Goal: Information Seeking & Learning: Learn about a topic

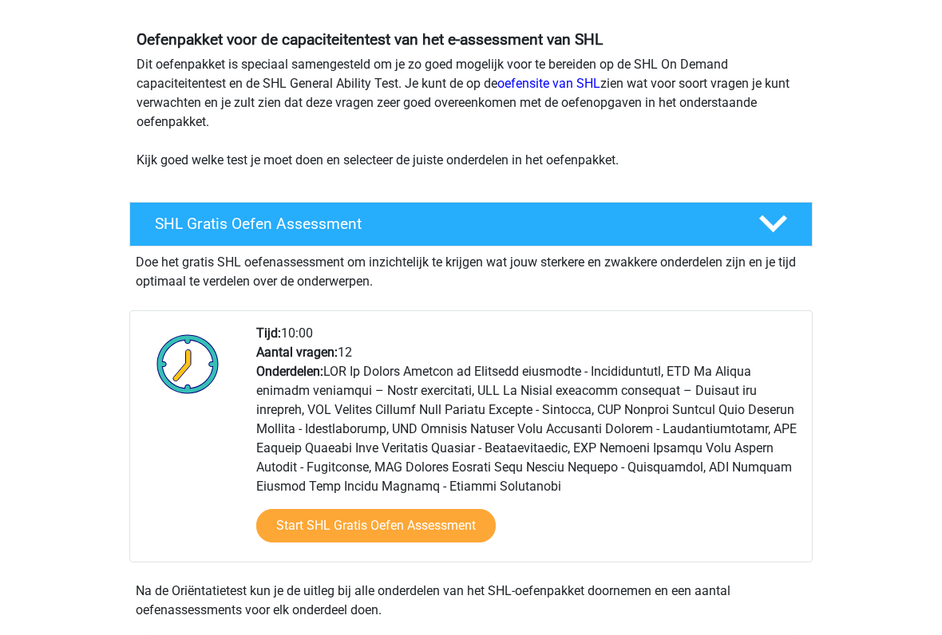
scroll to position [138, 0]
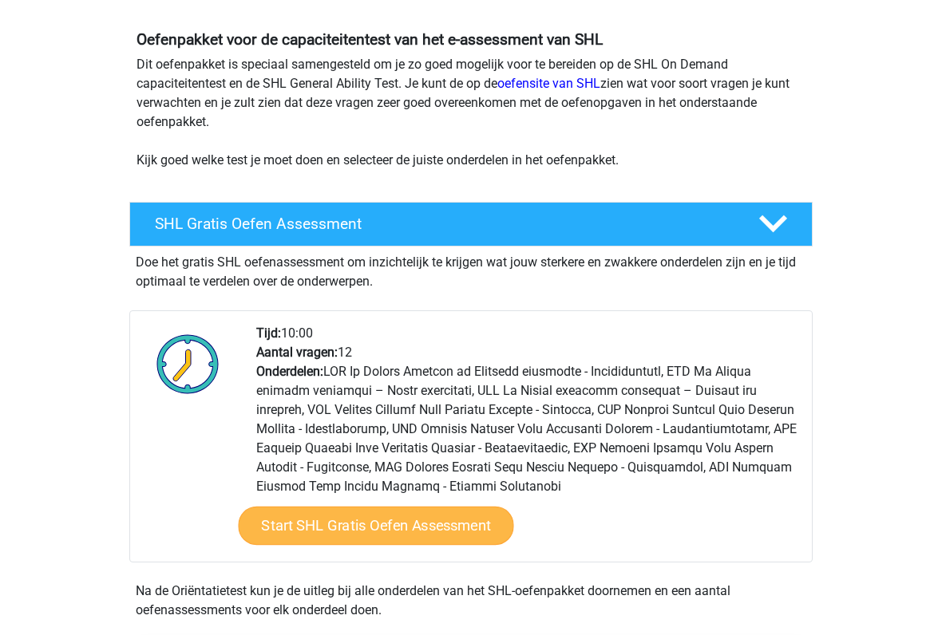
click at [293, 525] on link "Start SHL Gratis Oefen Assessment" at bounding box center [376, 526] width 275 height 38
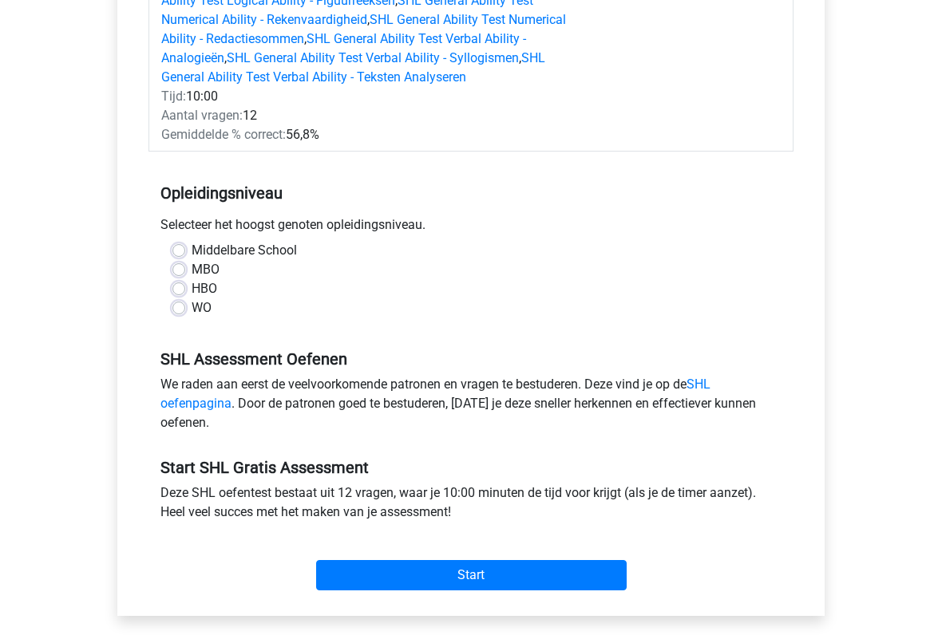
scroll to position [308, 0]
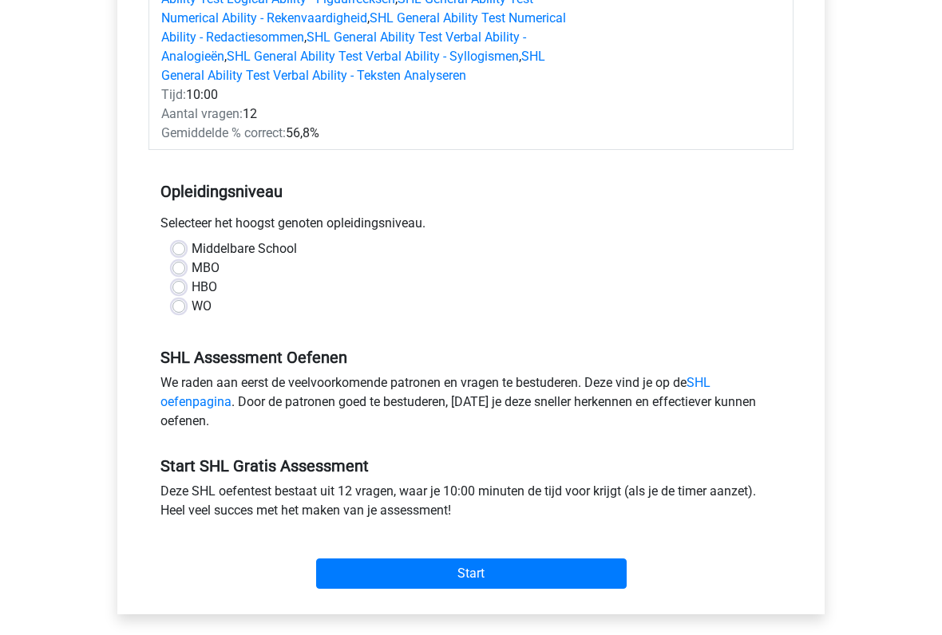
click at [192, 270] on label "MBO" at bounding box center [206, 268] width 28 height 19
click at [180, 270] on input "MBO" at bounding box center [178, 267] width 13 height 16
radio input "true"
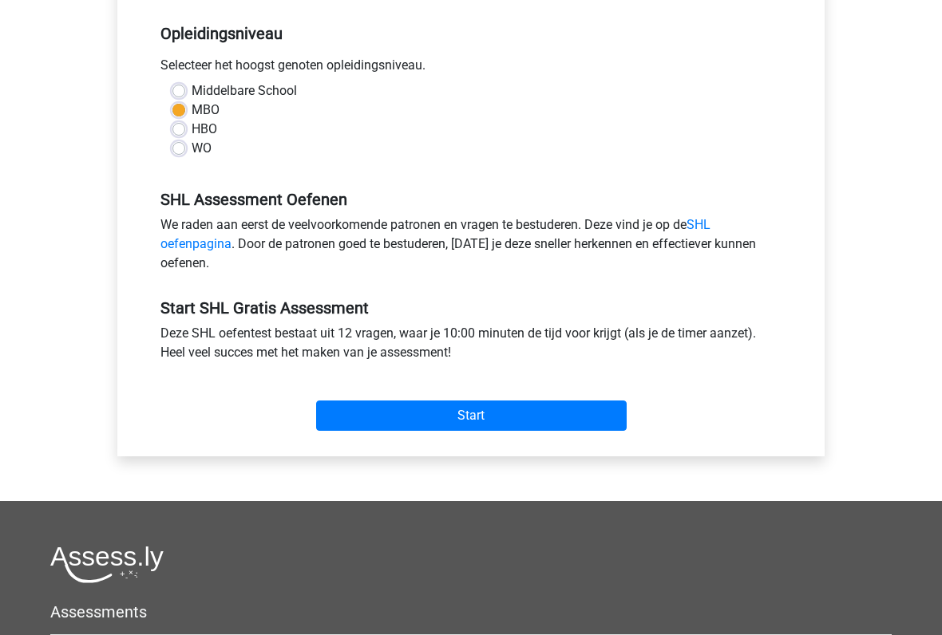
scroll to position [468, 0]
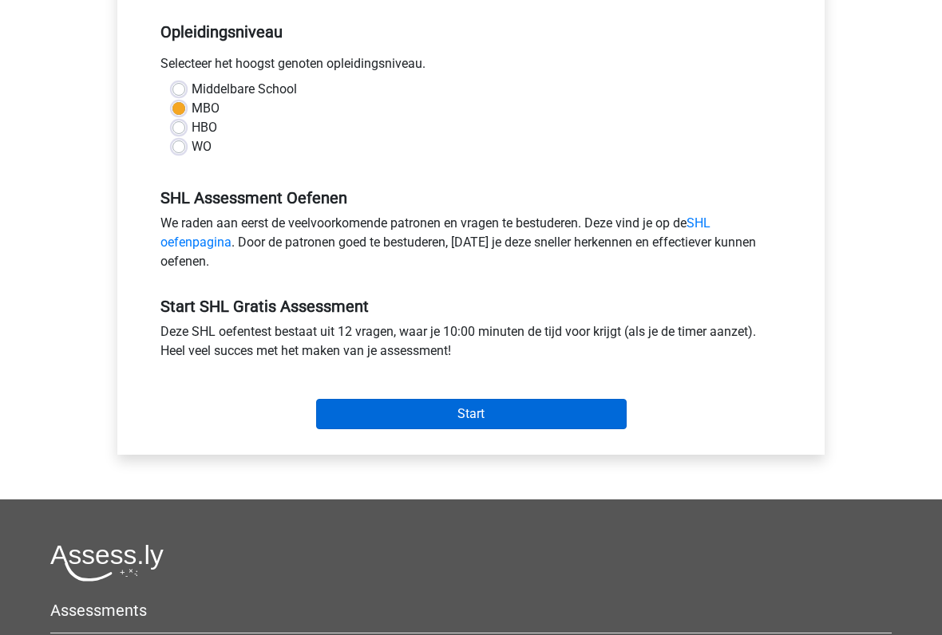
click at [342, 415] on input "Start" at bounding box center [471, 414] width 310 height 30
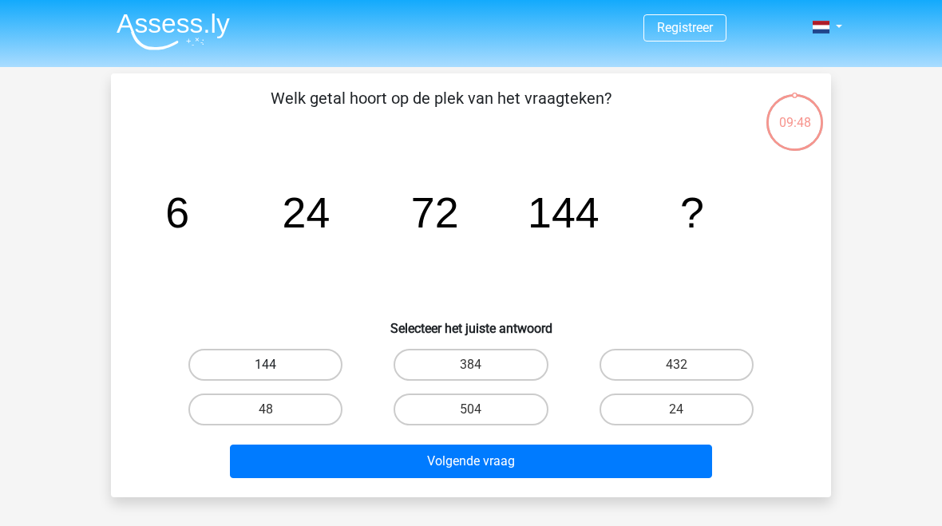
click at [239, 358] on label "144" at bounding box center [265, 365] width 154 height 32
click at [266, 365] on input "144" at bounding box center [271, 370] width 10 height 10
radio input "true"
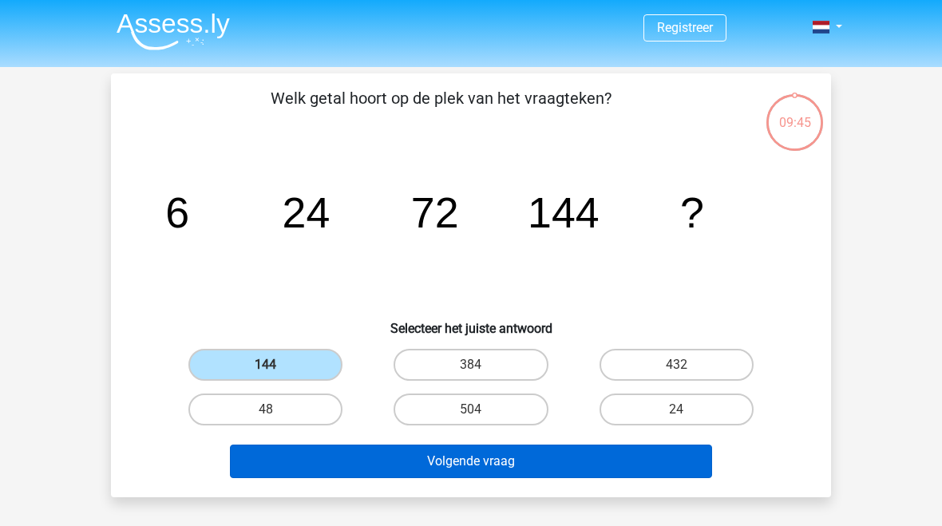
click at [266, 472] on button "Volgende vraag" at bounding box center [471, 462] width 483 height 34
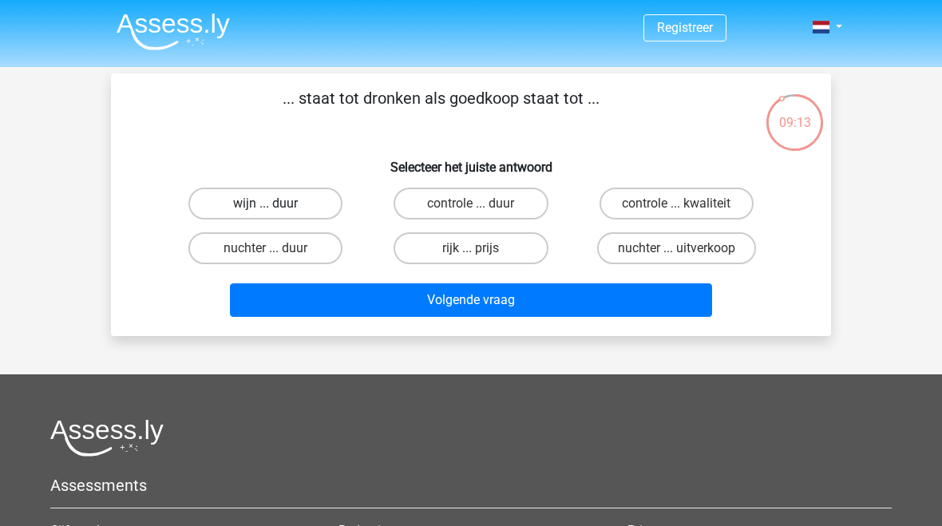
click at [222, 208] on label "wijn ... duur" at bounding box center [265, 204] width 154 height 32
click at [266, 208] on input "wijn ... duur" at bounding box center [271, 208] width 10 height 10
radio input "true"
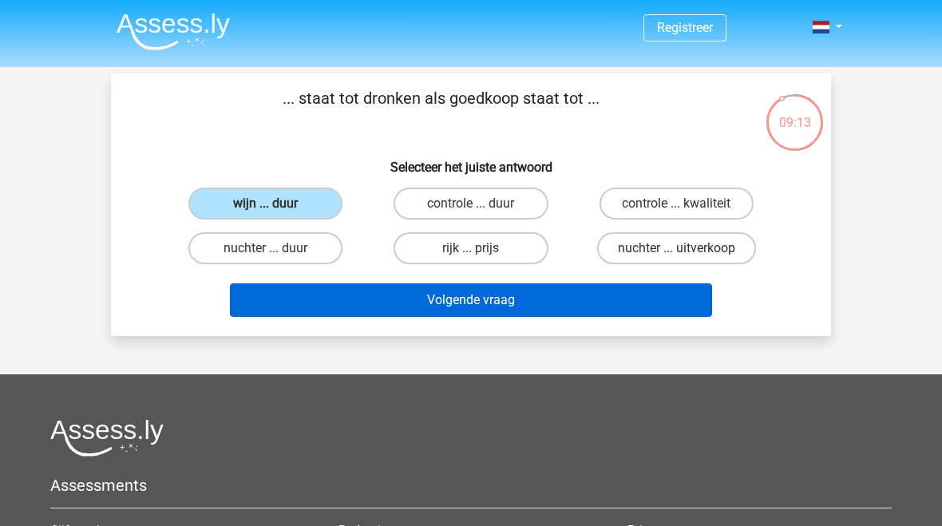
click at [236, 306] on button "Volgende vraag" at bounding box center [471, 300] width 483 height 34
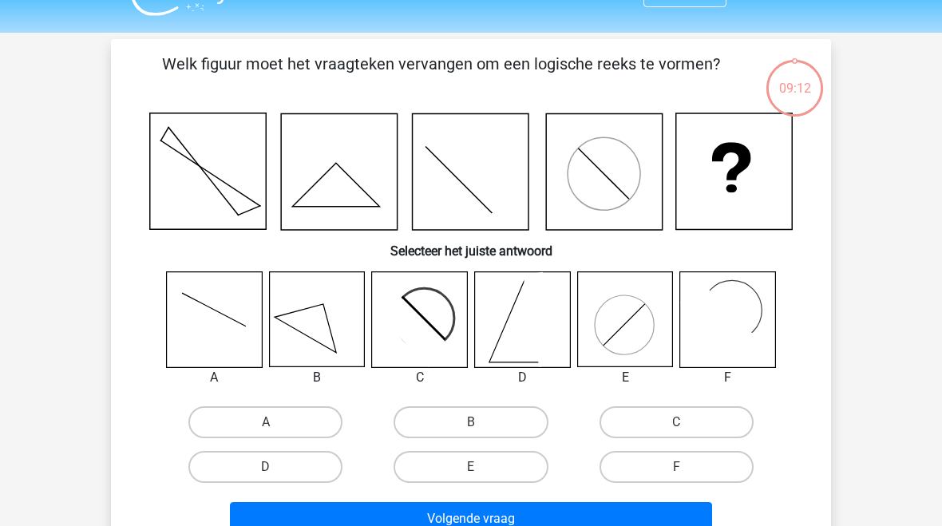
scroll to position [73, 0]
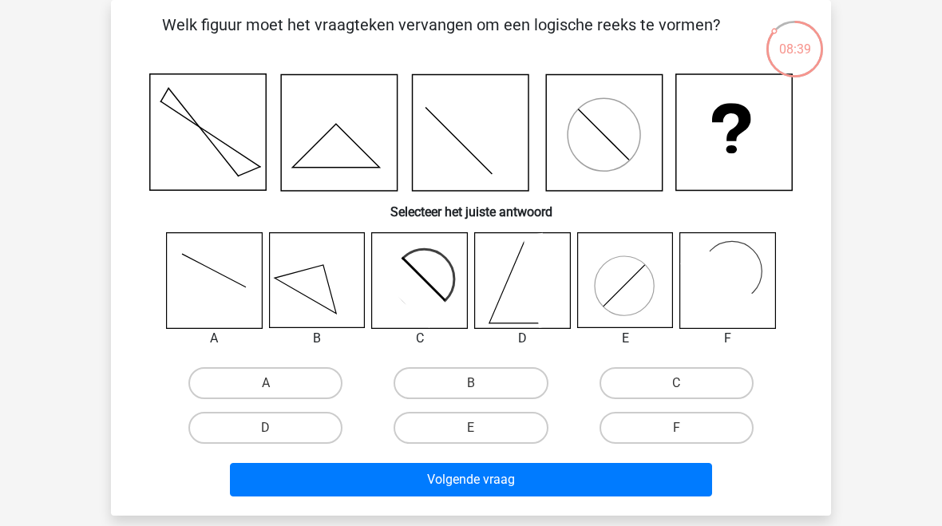
click at [400, 272] on icon at bounding box center [411, 289] width 77 height 77
click at [415, 287] on icon at bounding box center [411, 289] width 77 height 77
click at [741, 373] on label "C" at bounding box center [676, 383] width 154 height 32
click at [686, 383] on input "C" at bounding box center [681, 388] width 10 height 10
radio input "true"
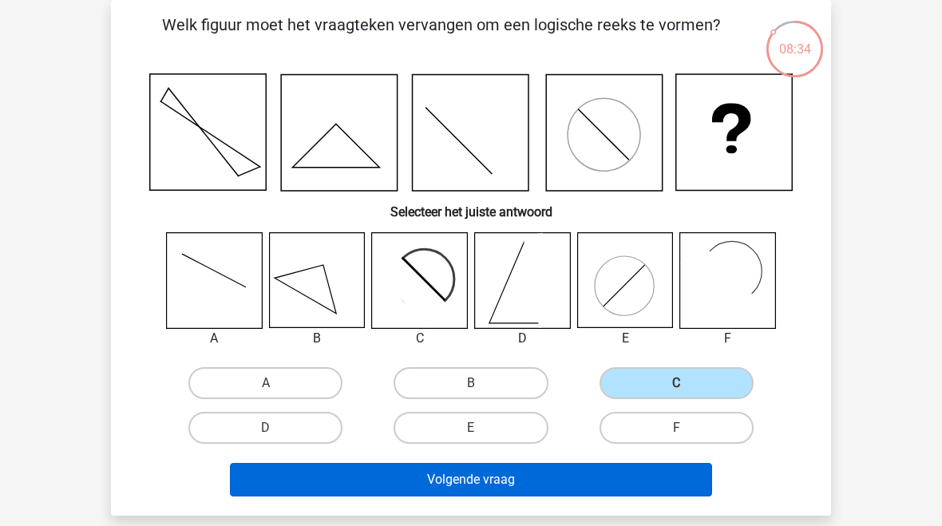
click at [312, 484] on button "Volgende vraag" at bounding box center [471, 480] width 483 height 34
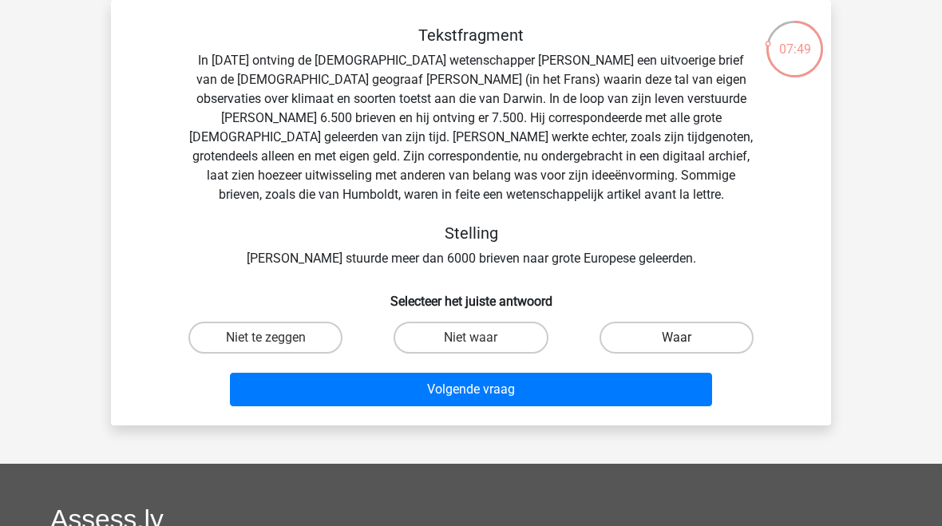
click at [738, 331] on label "Waar" at bounding box center [676, 338] width 154 height 32
click at [686, 338] on input "Waar" at bounding box center [681, 343] width 10 height 10
radio input "true"
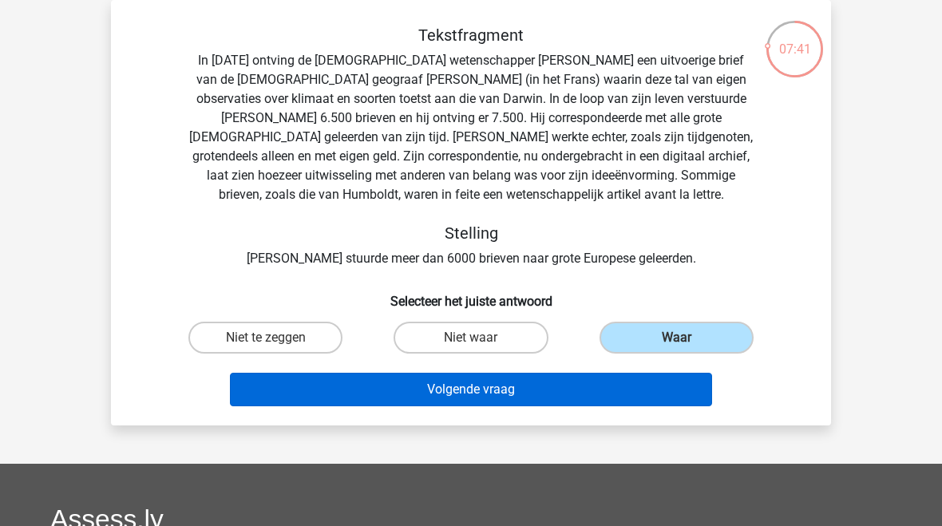
click at [632, 393] on button "Volgende vraag" at bounding box center [471, 390] width 483 height 34
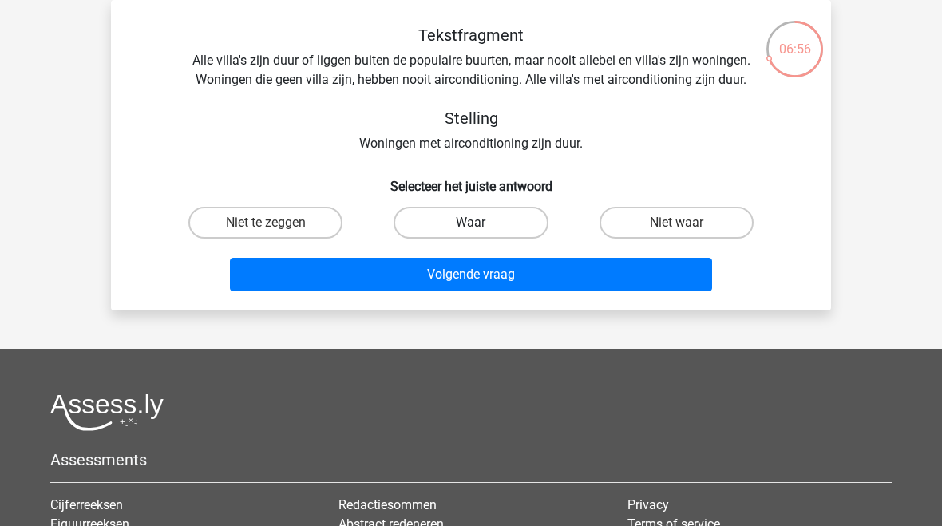
click at [490, 213] on label "Waar" at bounding box center [470, 223] width 154 height 32
click at [481, 223] on input "Waar" at bounding box center [476, 228] width 10 height 10
radio input "true"
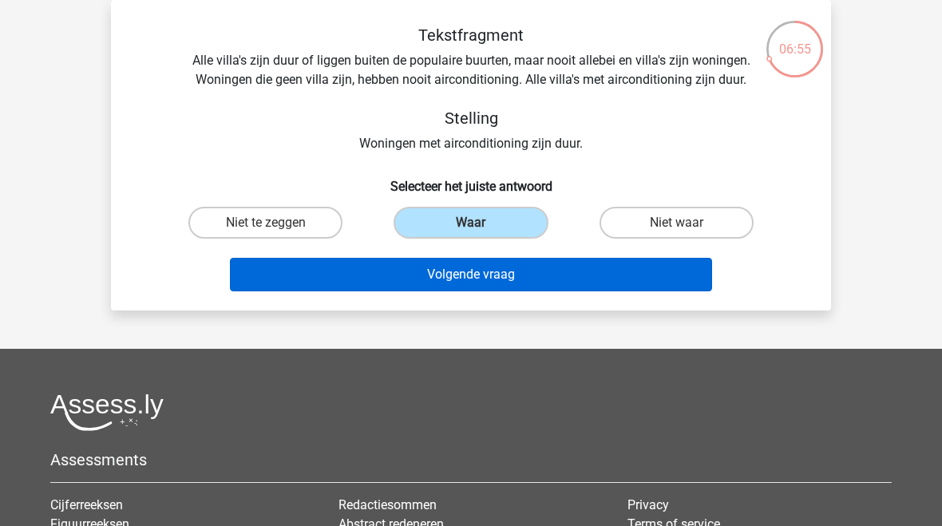
click at [602, 277] on button "Volgende vraag" at bounding box center [471, 275] width 483 height 34
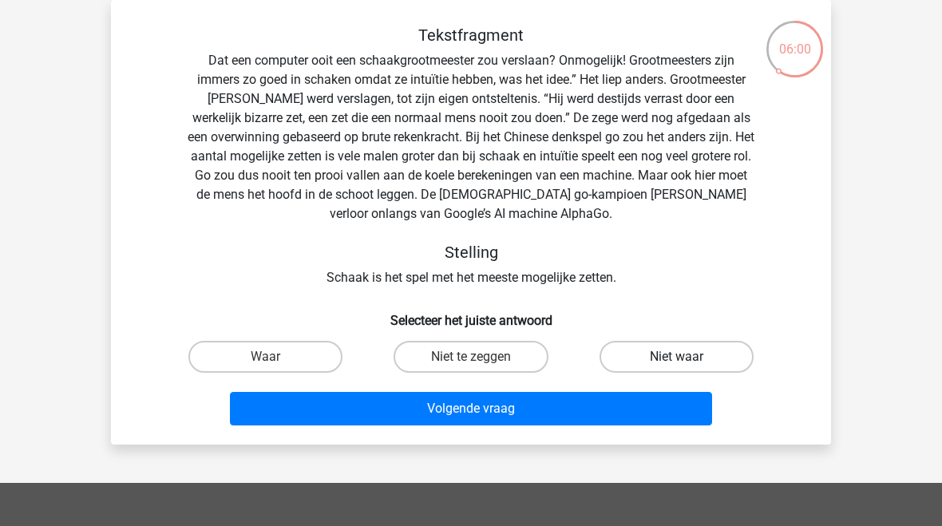
click at [708, 358] on label "Niet waar" at bounding box center [676, 357] width 154 height 32
click at [686, 358] on input "Niet waar" at bounding box center [681, 362] width 10 height 10
radio input "true"
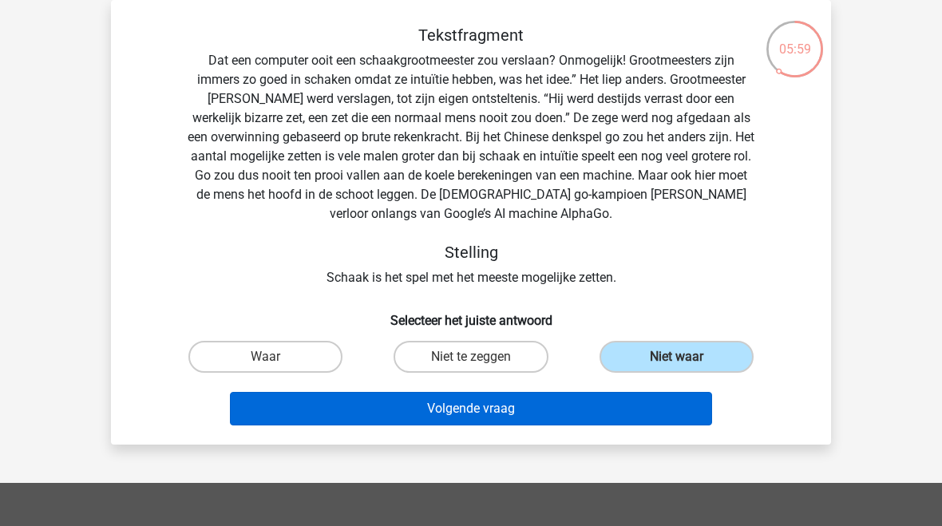
click at [679, 417] on button "Volgende vraag" at bounding box center [471, 409] width 483 height 34
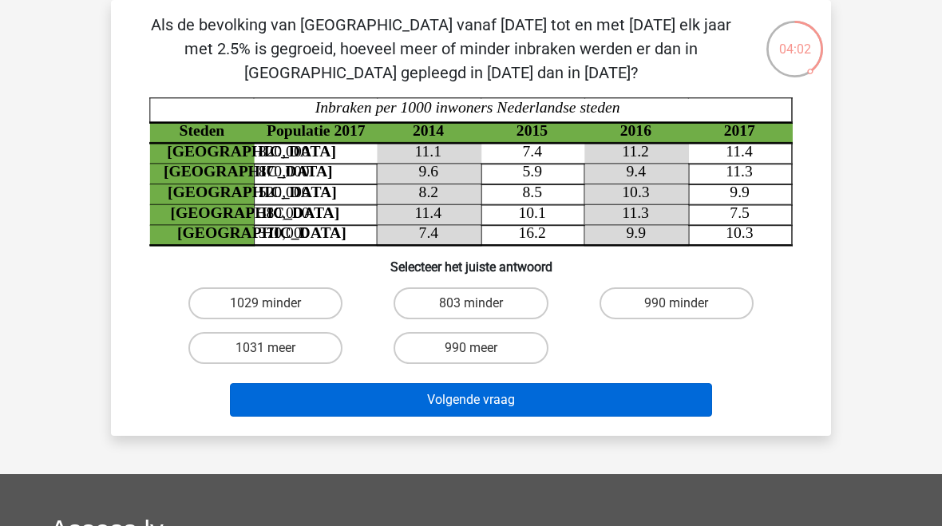
click at [614, 401] on button "Volgende vraag" at bounding box center [471, 400] width 483 height 34
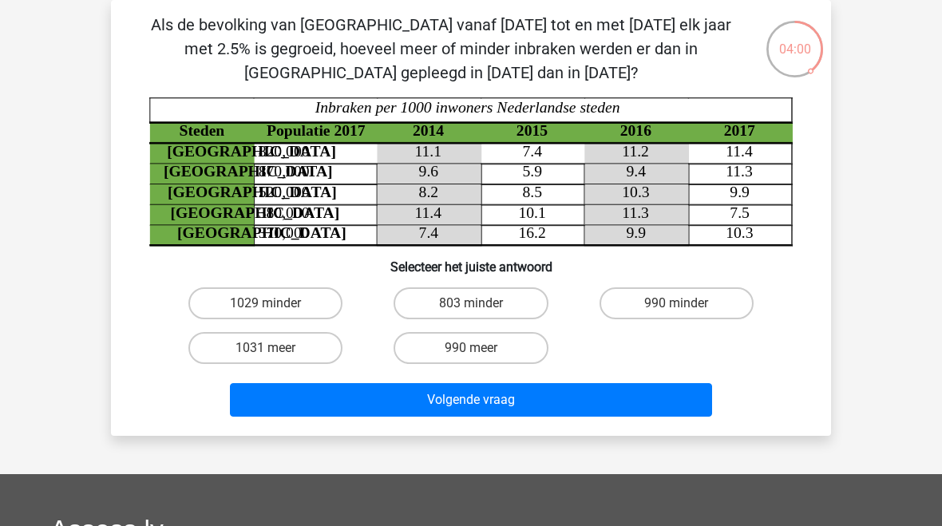
click at [481, 307] on input "803 minder" at bounding box center [476, 308] width 10 height 10
radio input "true"
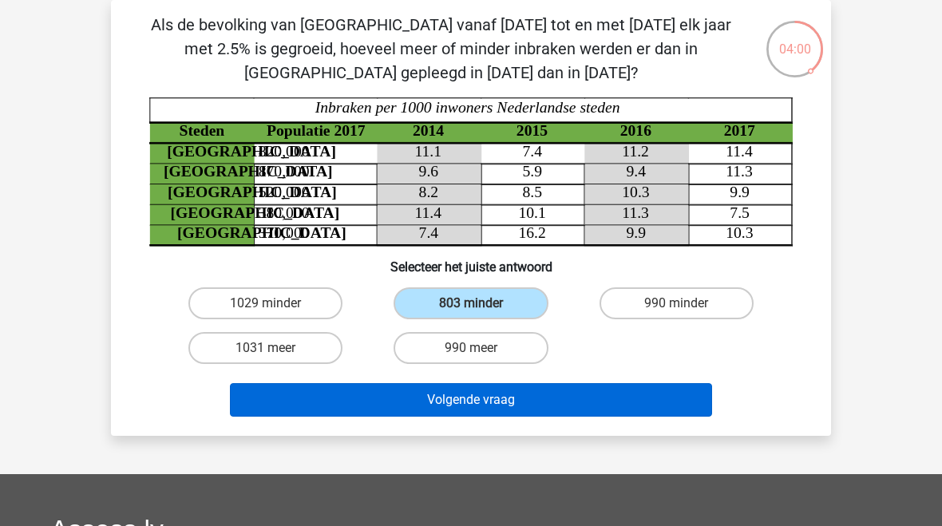
click at [543, 401] on button "Volgende vraag" at bounding box center [471, 400] width 483 height 34
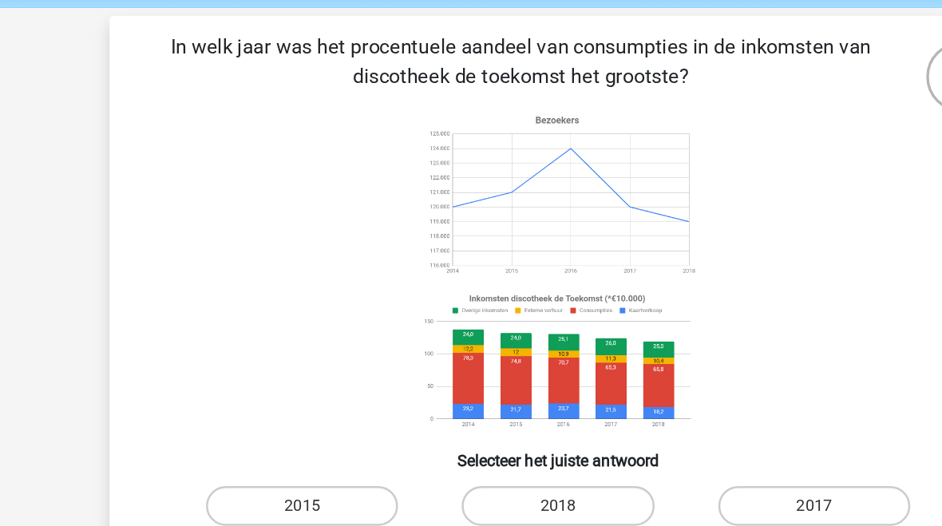
scroll to position [57, 0]
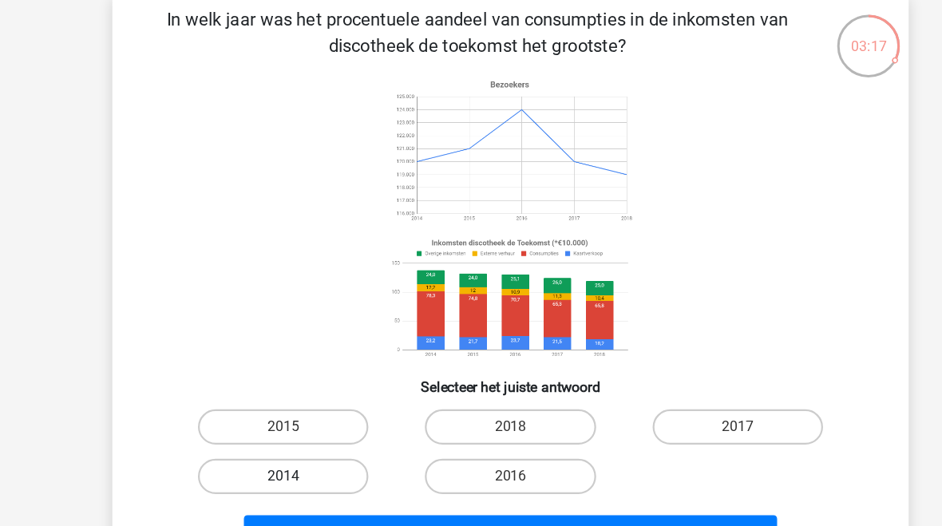
click at [310, 438] on label "2014" at bounding box center [265, 454] width 154 height 32
click at [276, 454] on input "2014" at bounding box center [271, 459] width 10 height 10
radio input "true"
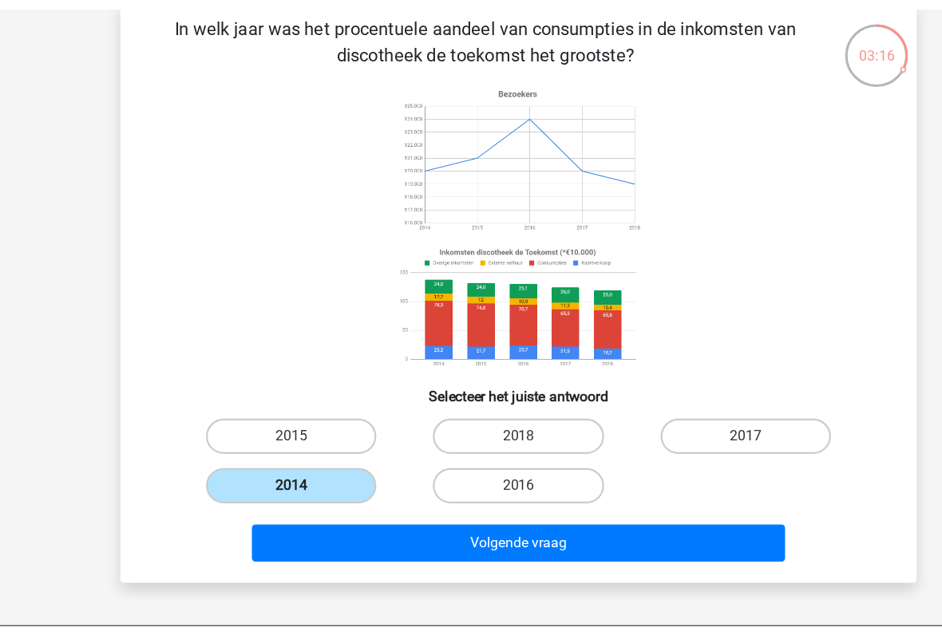
scroll to position [87, 0]
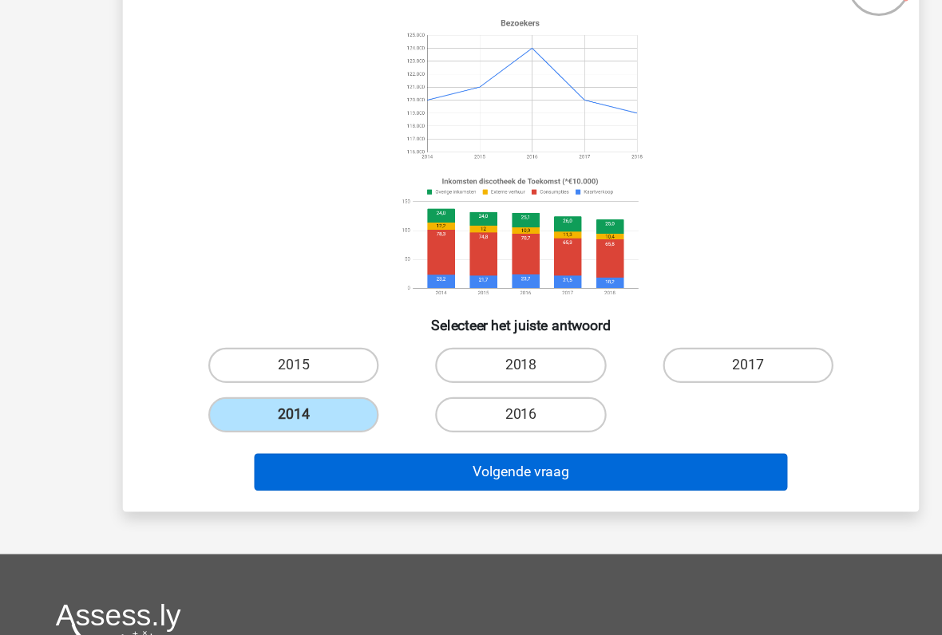
click at [570, 460] on button "Volgende vraag" at bounding box center [471, 477] width 483 height 34
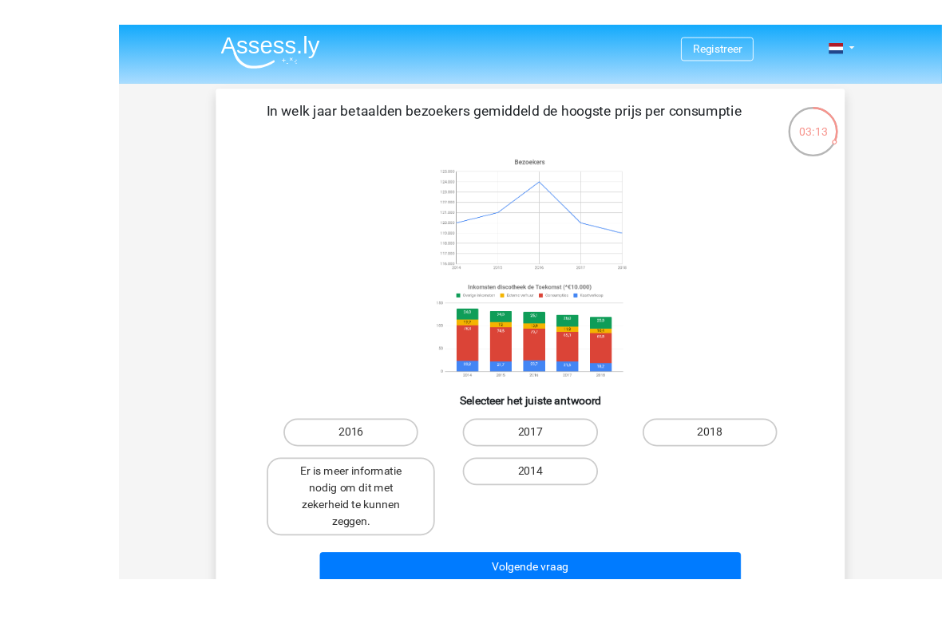
scroll to position [31, 0]
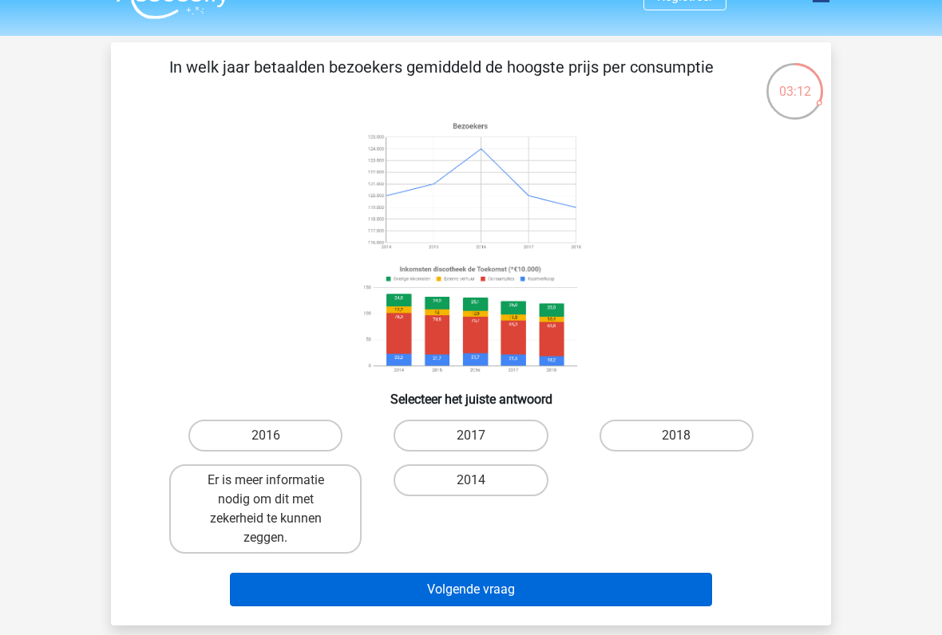
click at [624, 525] on button "Volgende vraag" at bounding box center [471, 590] width 483 height 34
click at [610, 525] on button "Volgende vraag" at bounding box center [471, 590] width 483 height 34
click at [577, 525] on button "Volgende vraag" at bounding box center [471, 590] width 483 height 34
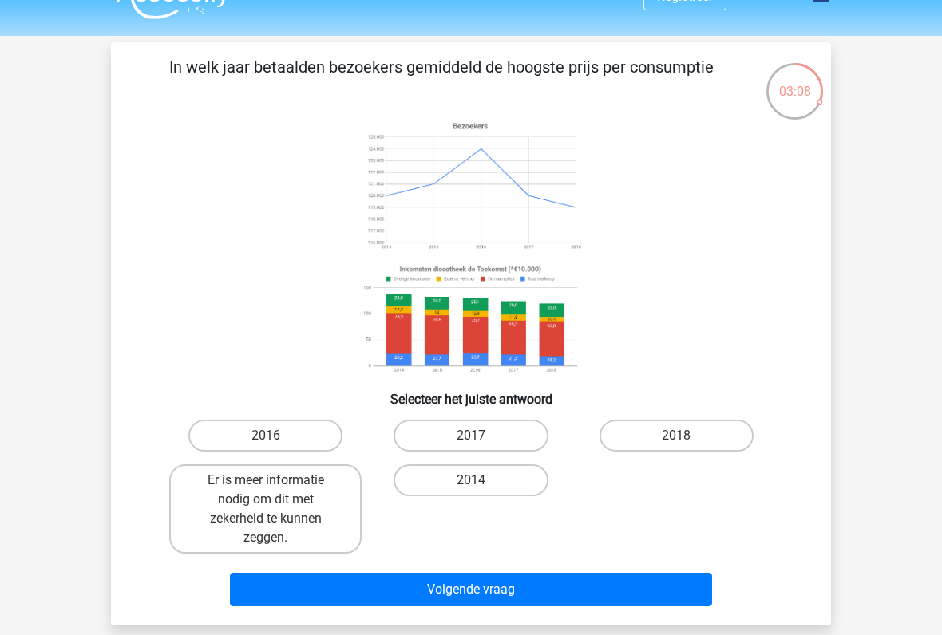
click at [694, 227] on icon at bounding box center [470, 247] width 643 height 263
click at [327, 337] on icon at bounding box center [470, 247] width 643 height 263
click at [344, 503] on label "Er is meer informatie nodig om dit met zekerheid te kunnen zeggen." at bounding box center [265, 508] width 192 height 89
click at [276, 491] on input "Er is meer informatie nodig om dit met zekerheid te kunnen zeggen." at bounding box center [271, 485] width 10 height 10
radio input "true"
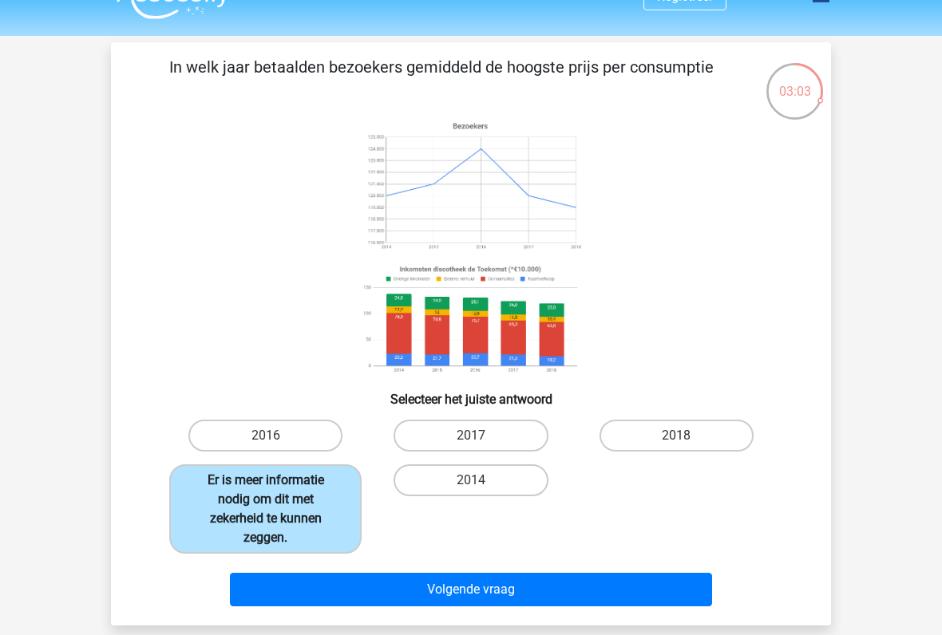
click at [322, 502] on label "Er is meer informatie nodig om dit met zekerheid te kunnen zeggen." at bounding box center [265, 508] width 192 height 89
click at [276, 491] on input "Er is meer informatie nodig om dit met zekerheid te kunnen zeggen." at bounding box center [271, 485] width 10 height 10
click at [510, 476] on label "2014" at bounding box center [470, 480] width 154 height 32
click at [481, 480] on input "2014" at bounding box center [476, 485] width 10 height 10
radio input "true"
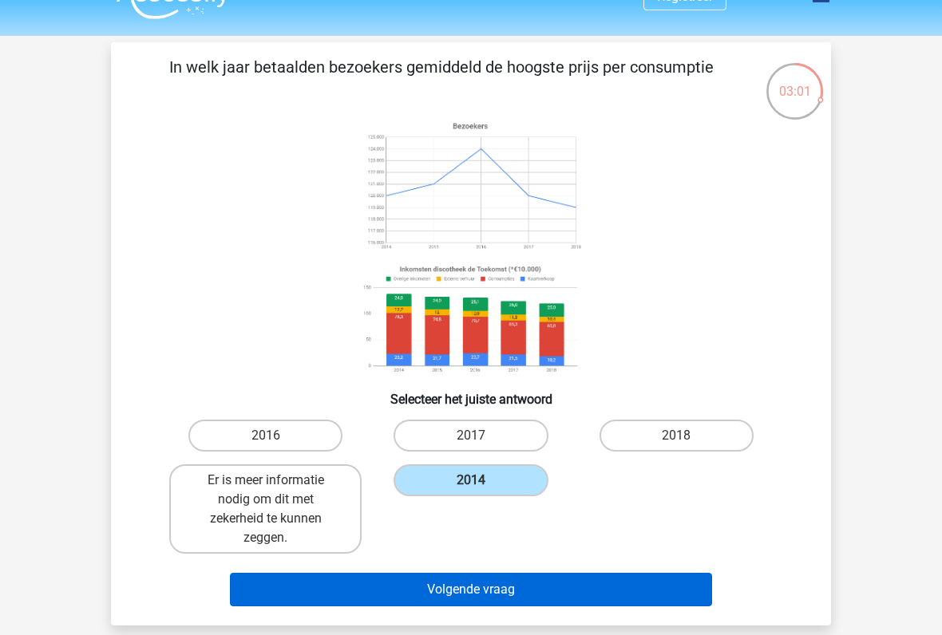
click at [525, 525] on button "Volgende vraag" at bounding box center [471, 590] width 483 height 34
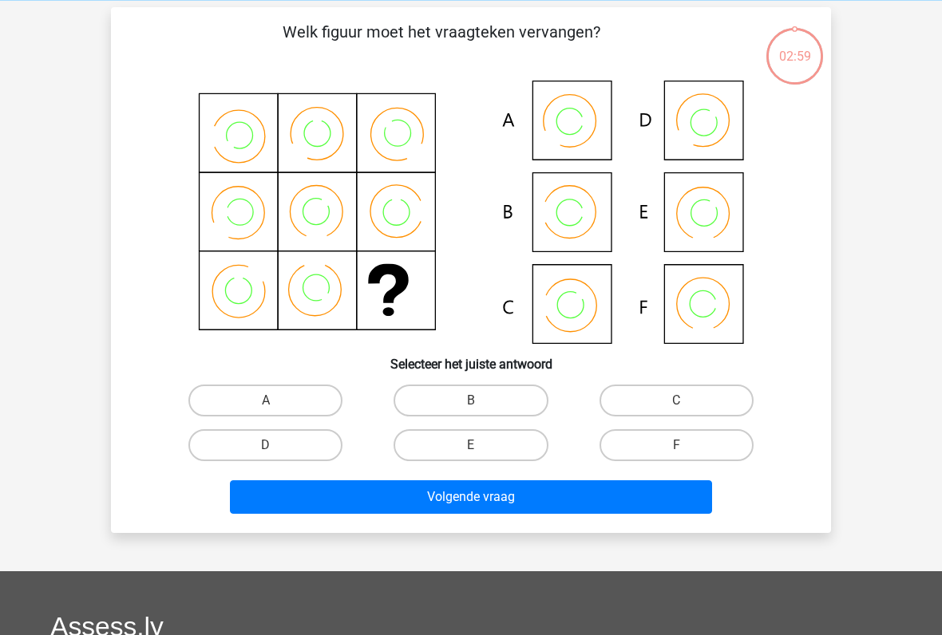
scroll to position [73, 0]
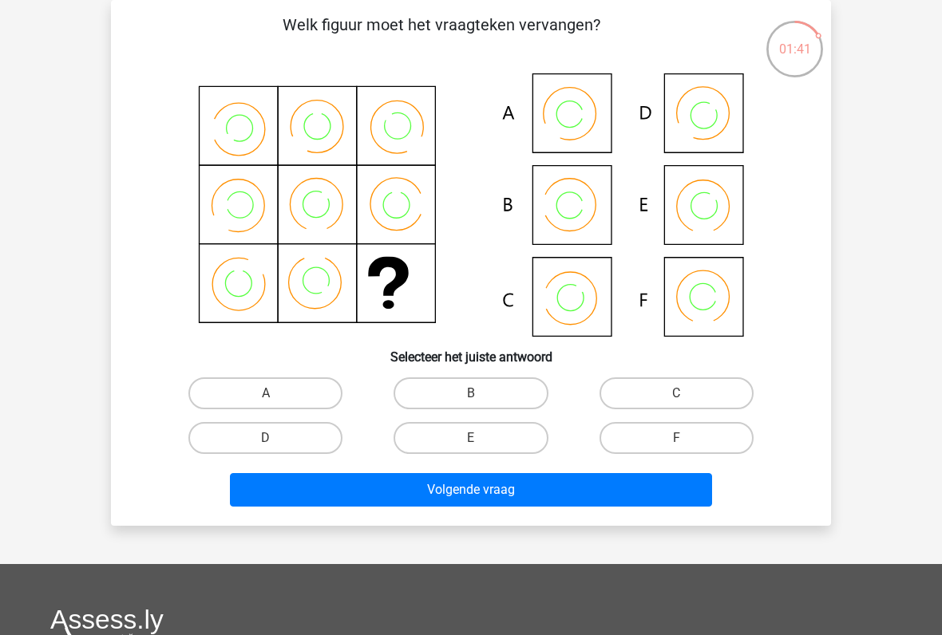
click at [578, 201] on icon at bounding box center [470, 204] width 643 height 263
click at [579, 208] on icon at bounding box center [579, 206] width 13 height 13
click at [583, 213] on icon at bounding box center [470, 204] width 643 height 263
click at [515, 377] on label "B" at bounding box center [470, 393] width 154 height 32
click at [481, 393] on input "B" at bounding box center [476, 398] width 10 height 10
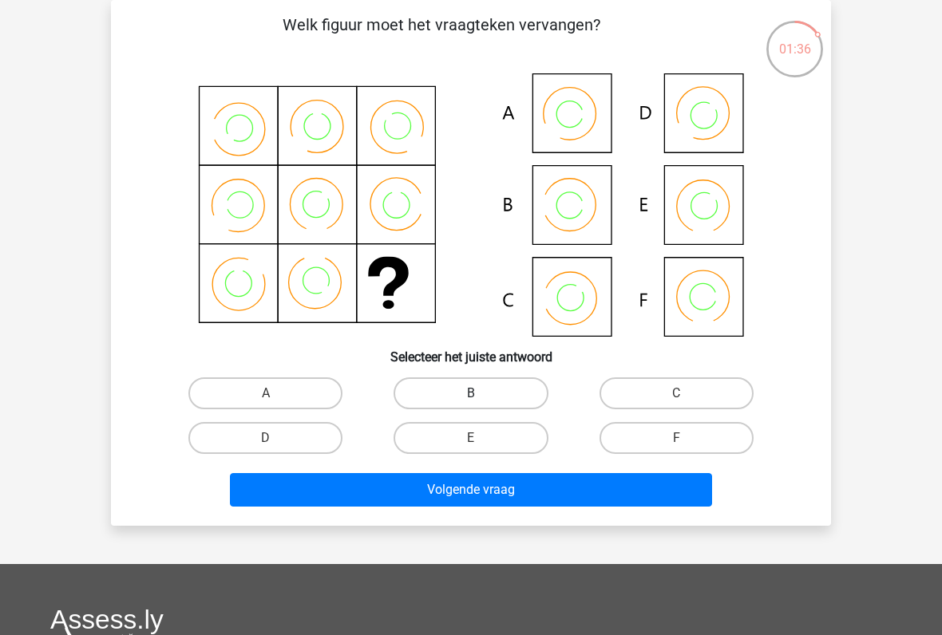
radio input "true"
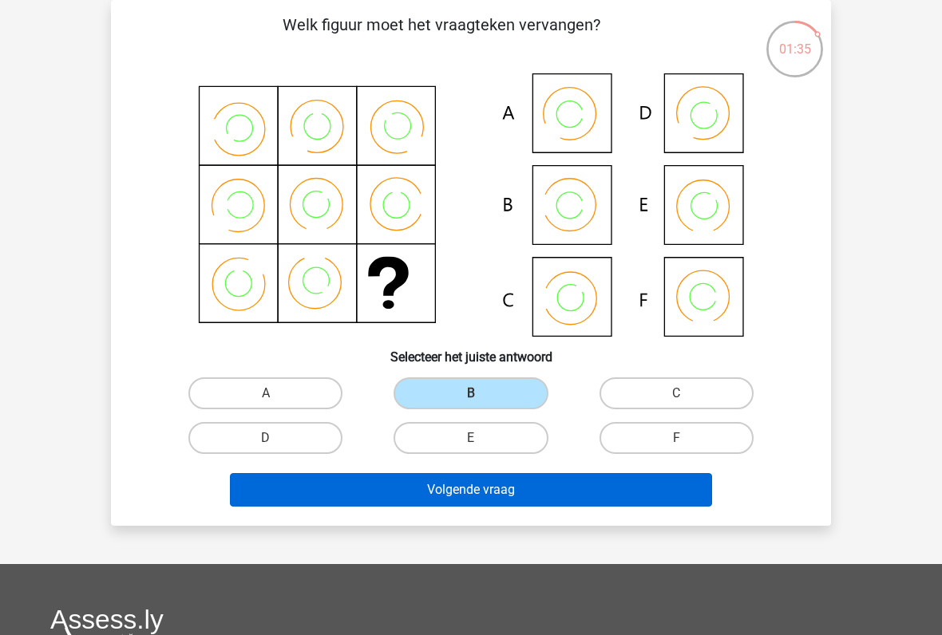
click at [565, 481] on button "Volgende vraag" at bounding box center [471, 490] width 483 height 34
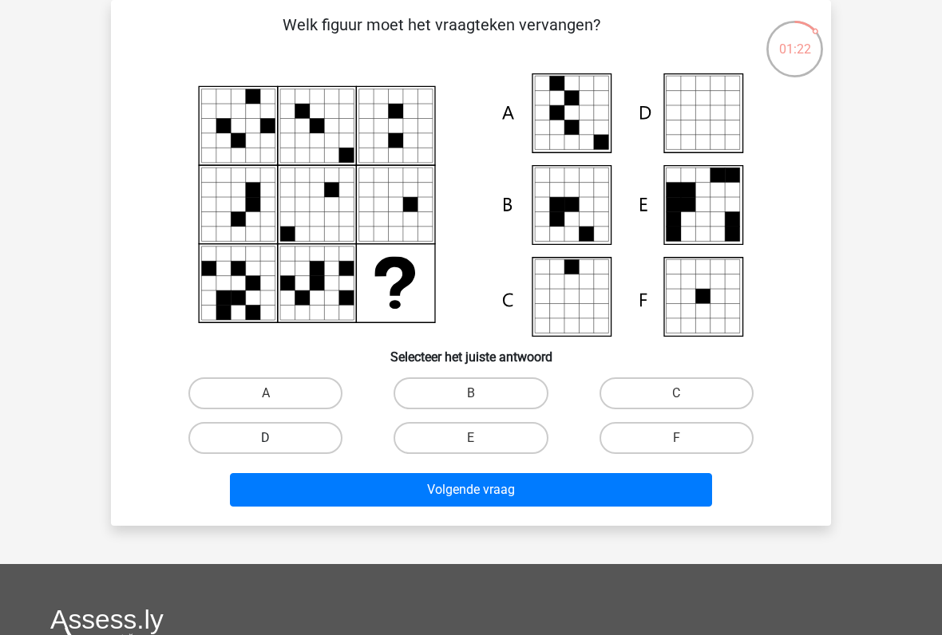
click at [310, 428] on label "D" at bounding box center [265, 438] width 154 height 32
click at [276, 438] on input "D" at bounding box center [271, 443] width 10 height 10
radio input "true"
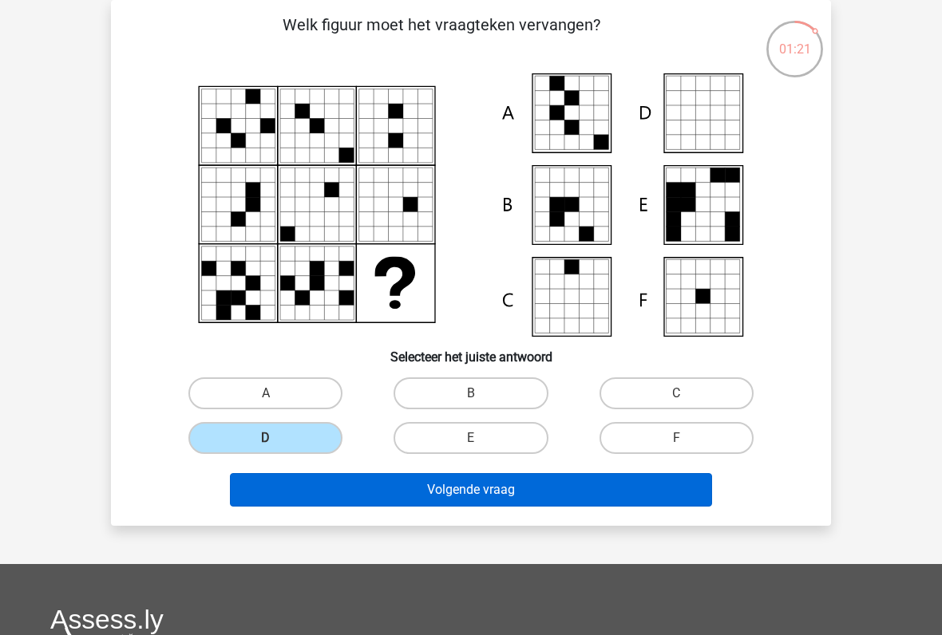
click at [632, 496] on button "Volgende vraag" at bounding box center [471, 490] width 483 height 34
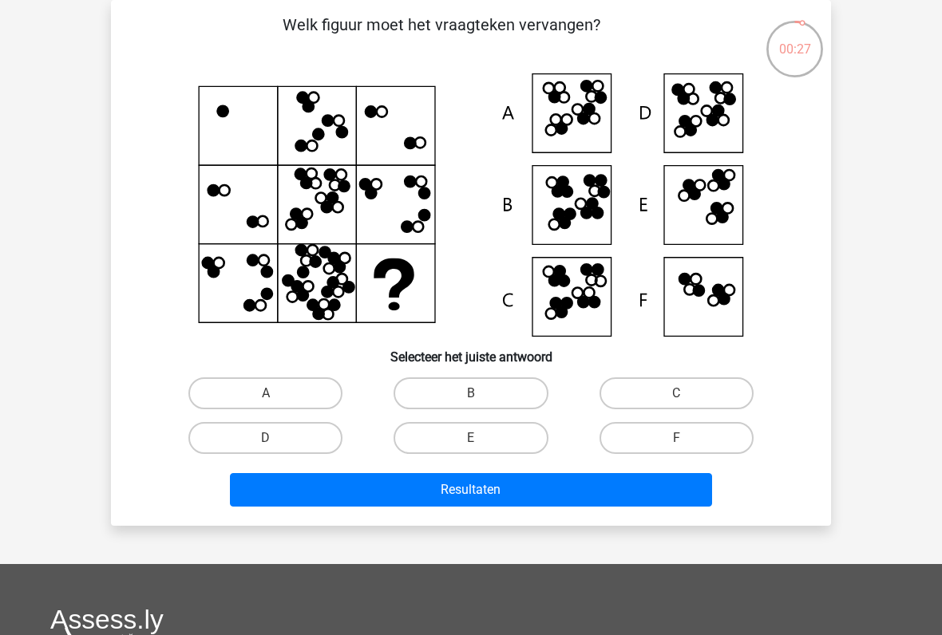
click at [571, 302] on icon at bounding box center [566, 303] width 10 height 10
click at [711, 397] on label "C" at bounding box center [676, 393] width 154 height 32
click at [686, 397] on input "C" at bounding box center [681, 398] width 10 height 10
radio input "true"
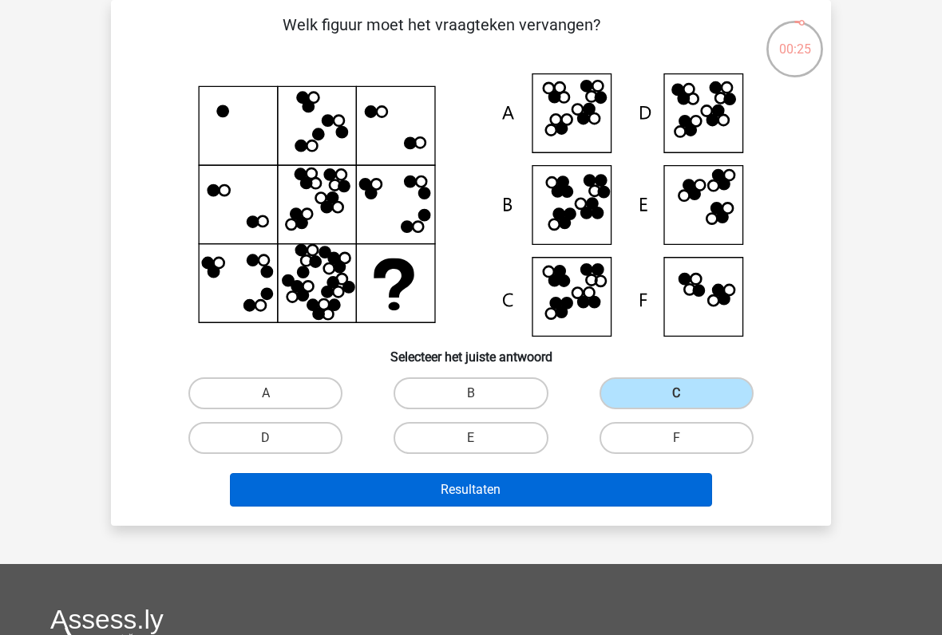
click at [613, 503] on button "Resultaten" at bounding box center [471, 490] width 483 height 34
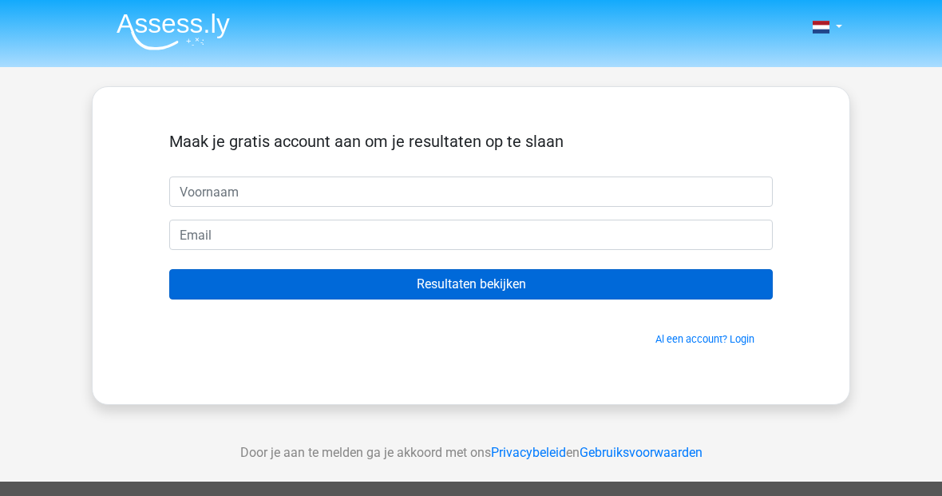
click at [658, 292] on input "Resultaten bekijken" at bounding box center [470, 284] width 603 height 30
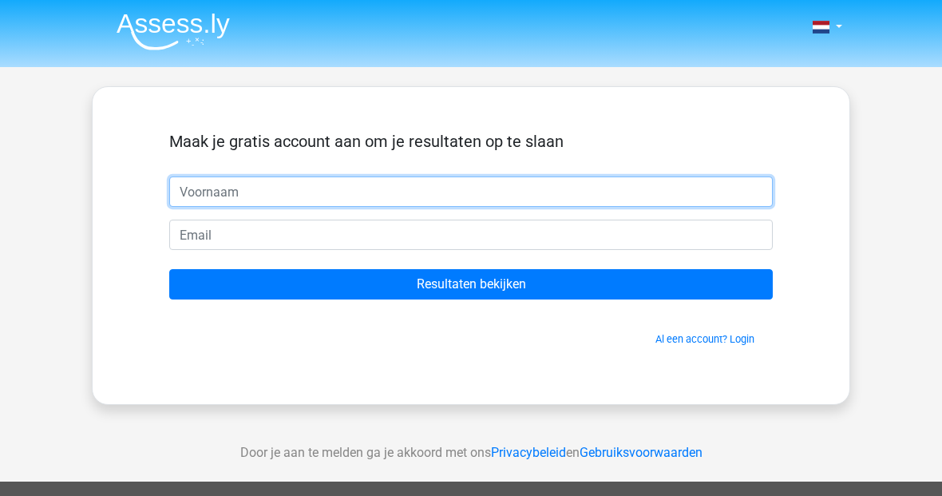
click at [669, 184] on input "text" at bounding box center [470, 191] width 603 height 30
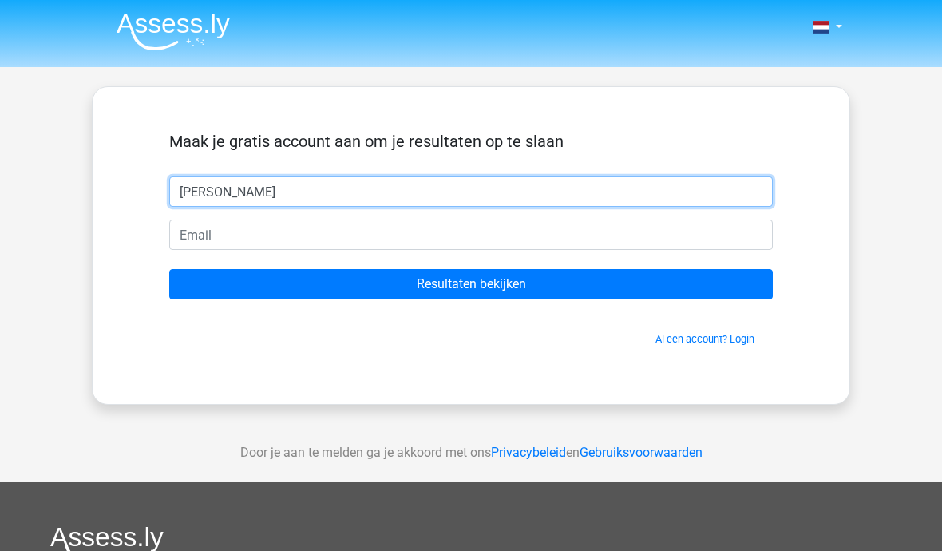
type input "Ries"
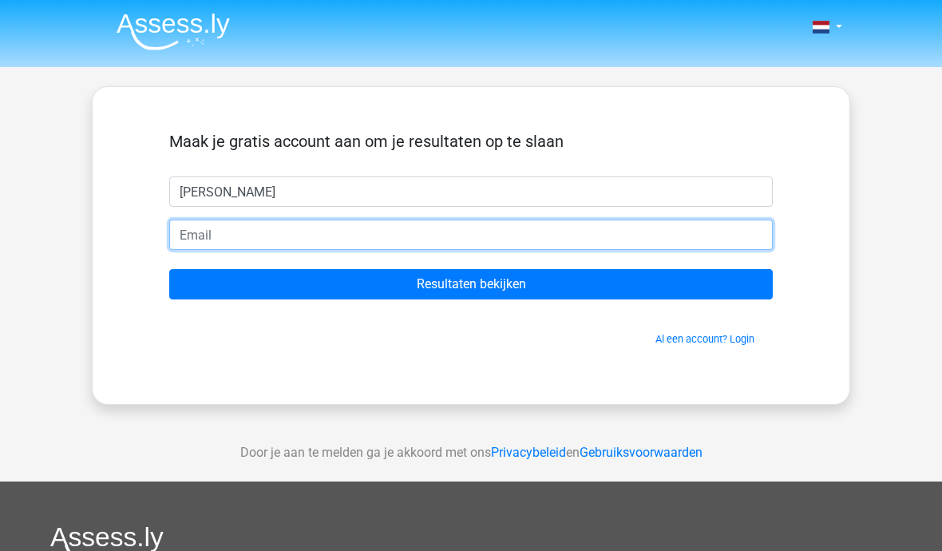
click at [541, 238] on input "email" at bounding box center [470, 234] width 603 height 30
type input "[EMAIL_ADDRESS][DOMAIN_NAME]"
click at [471, 284] on input "Resultaten bekijken" at bounding box center [470, 284] width 603 height 30
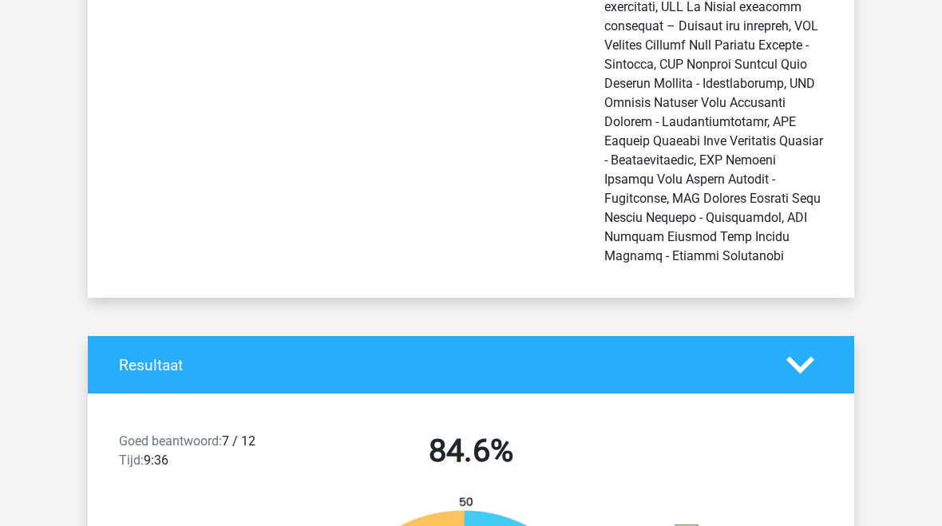
scroll to position [281, 0]
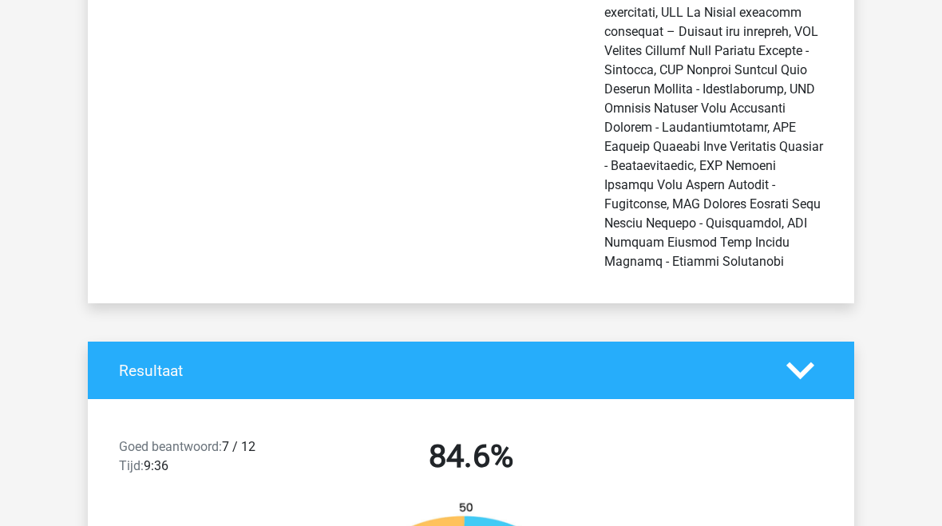
click at [813, 357] on icon at bounding box center [800, 371] width 28 height 28
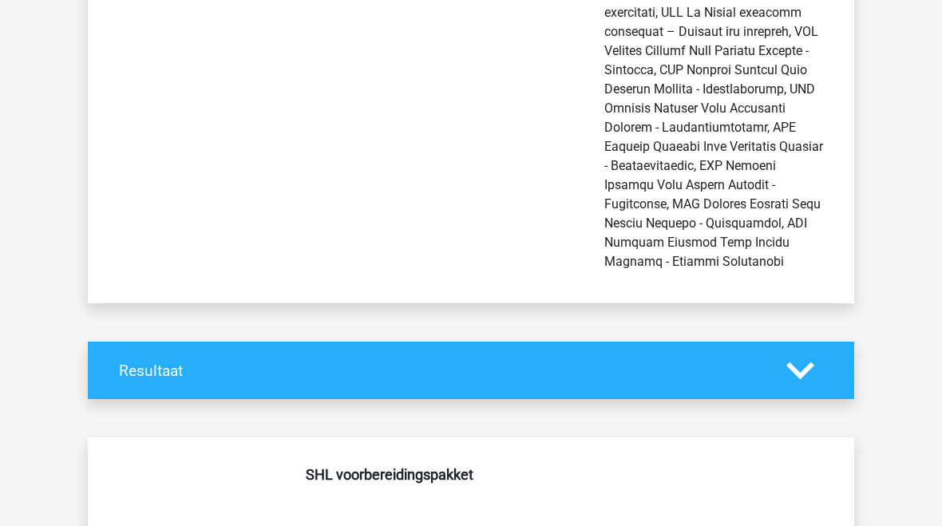
click at [812, 357] on icon at bounding box center [800, 371] width 28 height 28
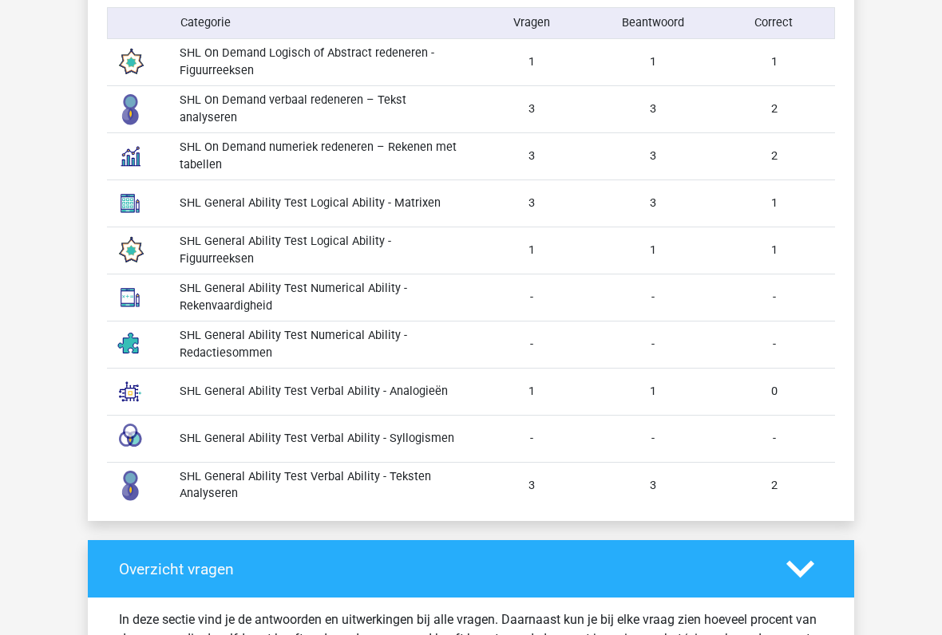
scroll to position [1650, 0]
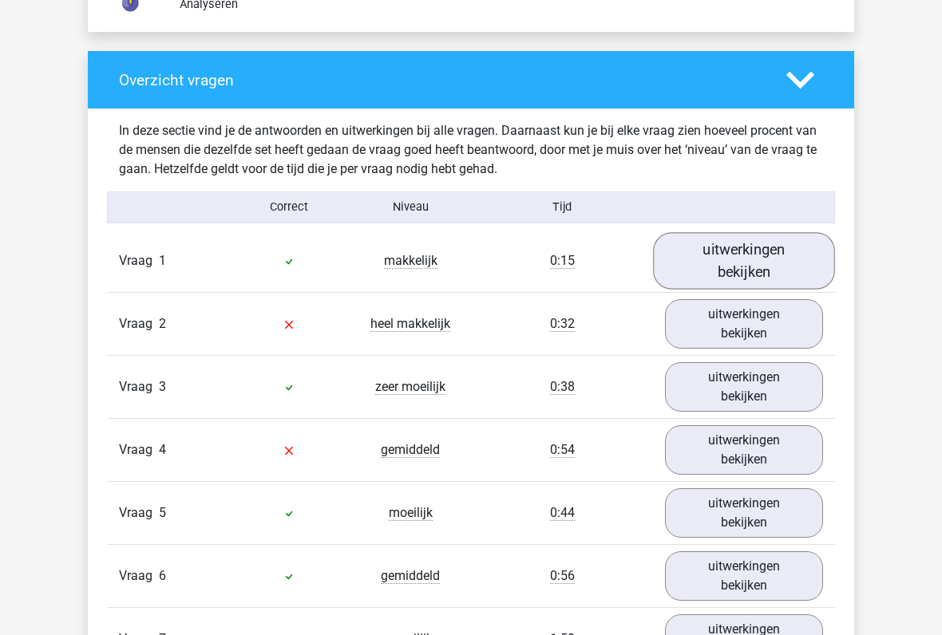
click at [784, 245] on link "uitwerkingen bekijken" at bounding box center [744, 261] width 182 height 57
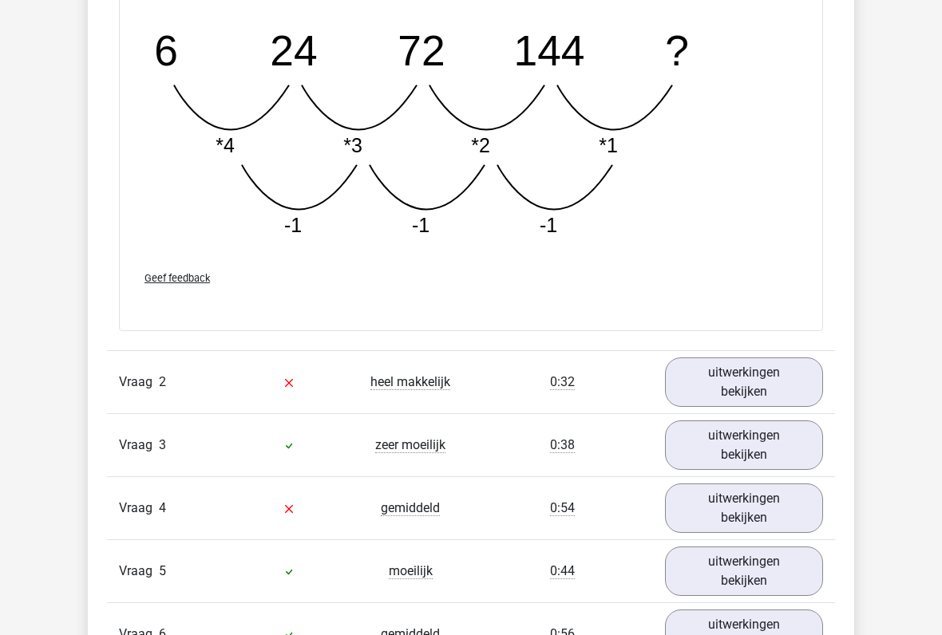
scroll to position [2880, 0]
click at [790, 359] on link "uitwerkingen bekijken" at bounding box center [744, 382] width 182 height 57
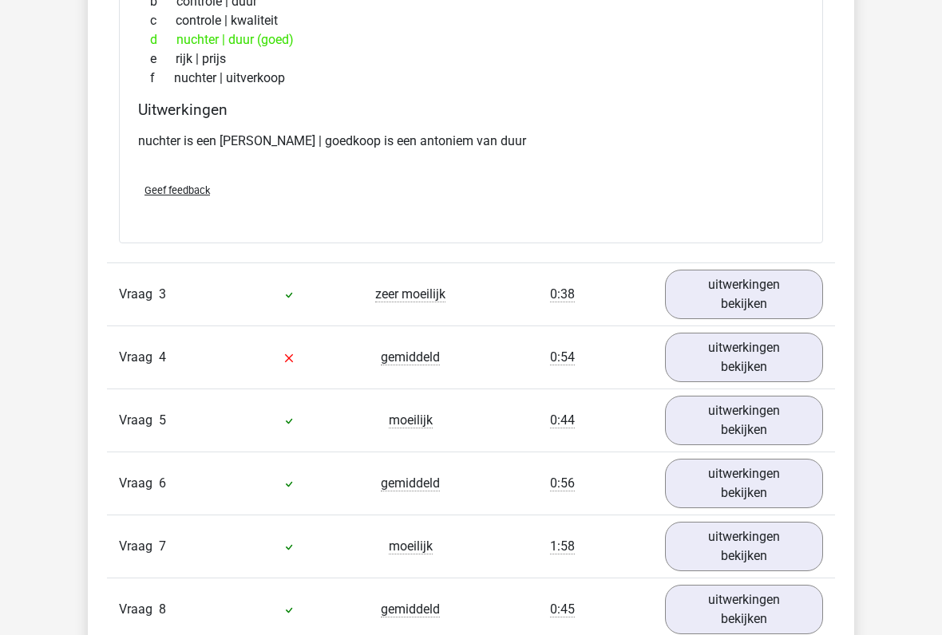
scroll to position [3392, 0]
click at [780, 272] on link "uitwerkingen bekijken" at bounding box center [744, 294] width 182 height 57
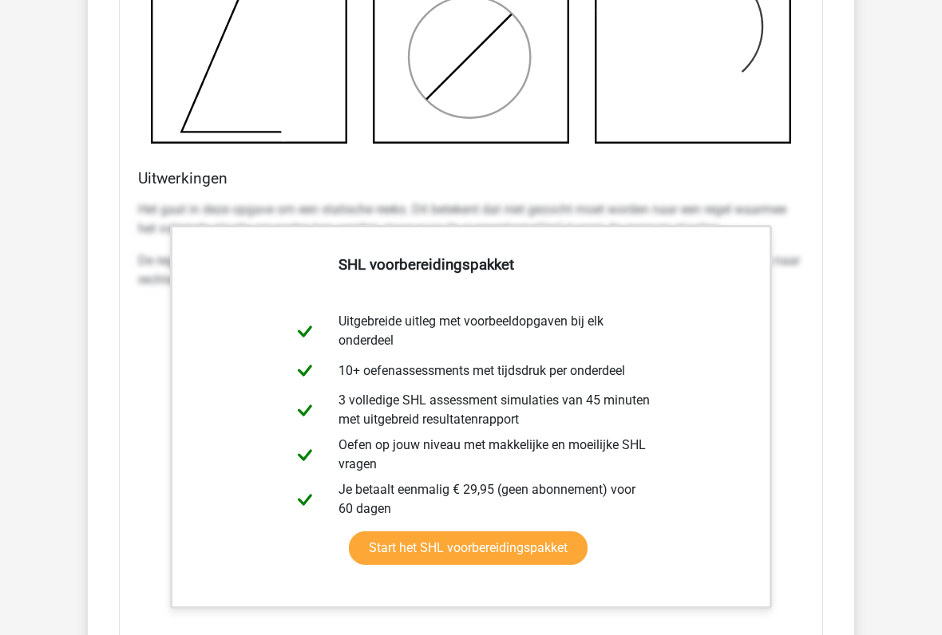
scroll to position [4259, 0]
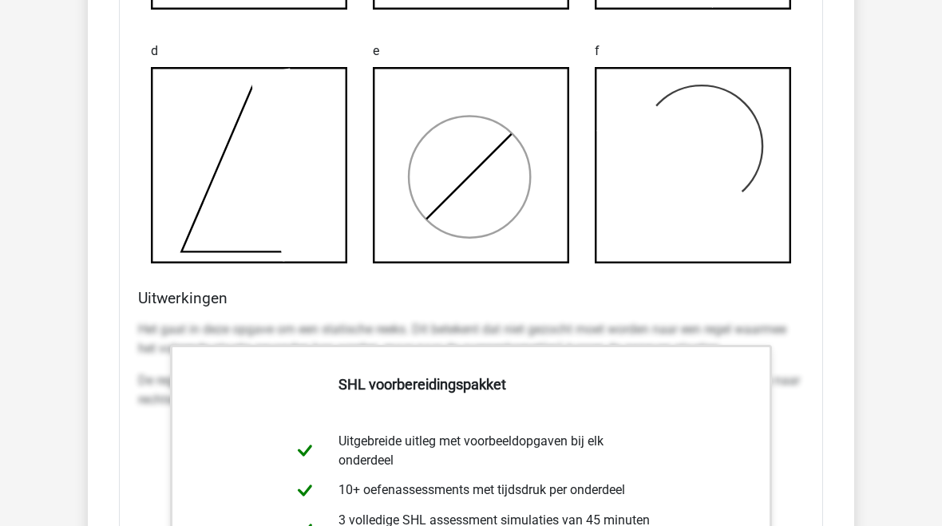
scroll to position [4123, 0]
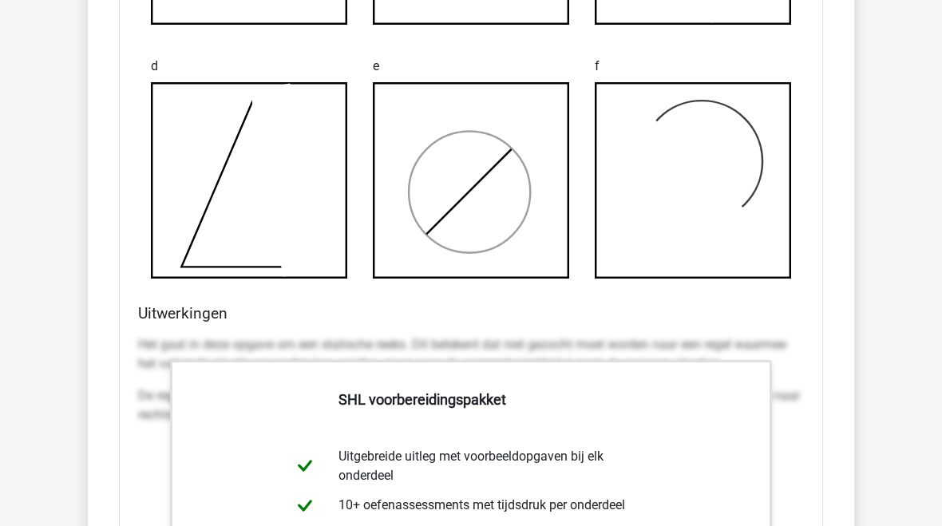
click at [763, 203] on rect at bounding box center [692, 180] width 195 height 195
click at [741, 220] on rect at bounding box center [692, 180] width 195 height 195
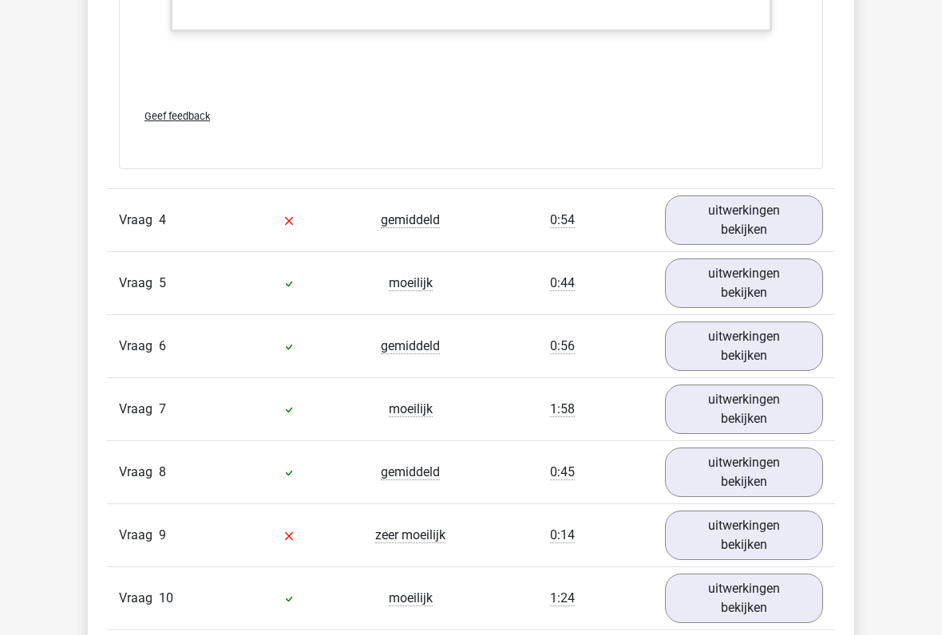
scroll to position [4836, 0]
click at [788, 199] on link "uitwerkingen bekijken" at bounding box center [744, 220] width 158 height 49
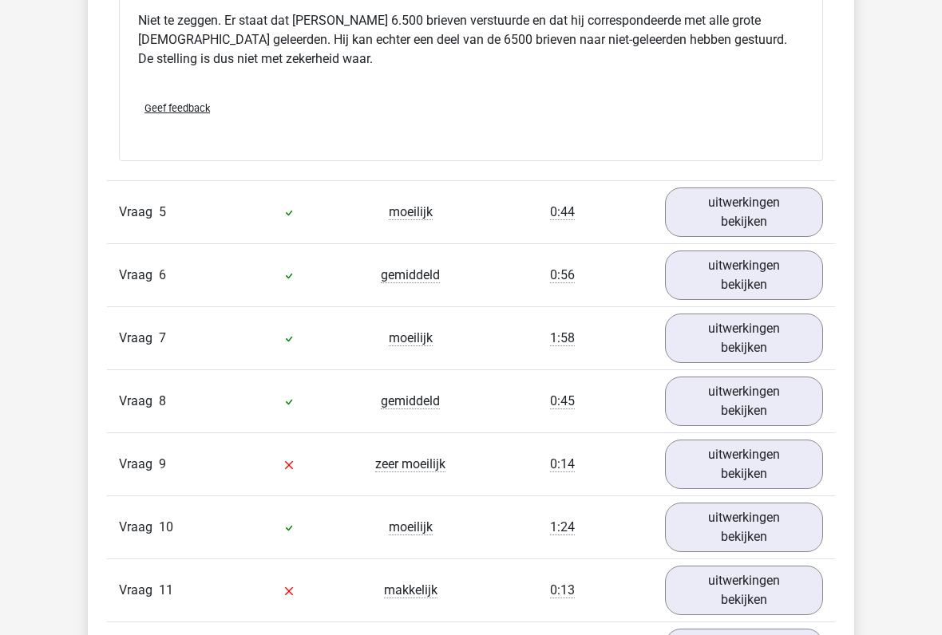
scroll to position [5454, 0]
click at [807, 189] on link "uitwerkingen bekijken" at bounding box center [744, 212] width 182 height 57
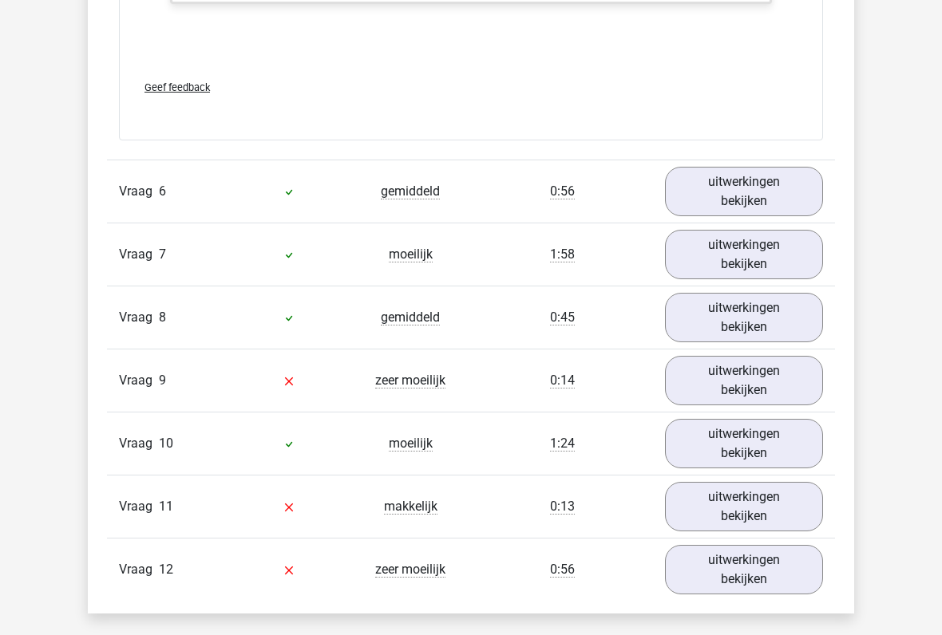
scroll to position [6383, 0]
click at [796, 174] on link "uitwerkingen bekijken" at bounding box center [744, 192] width 182 height 57
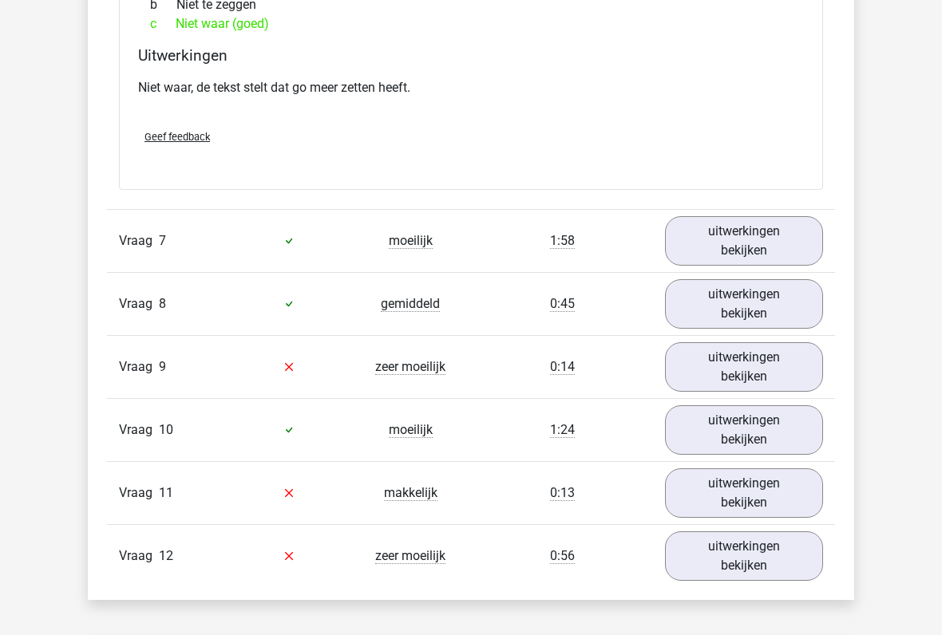
scroll to position [6943, 0]
click at [801, 212] on link "uitwerkingen bekijken" at bounding box center [744, 240] width 182 height 57
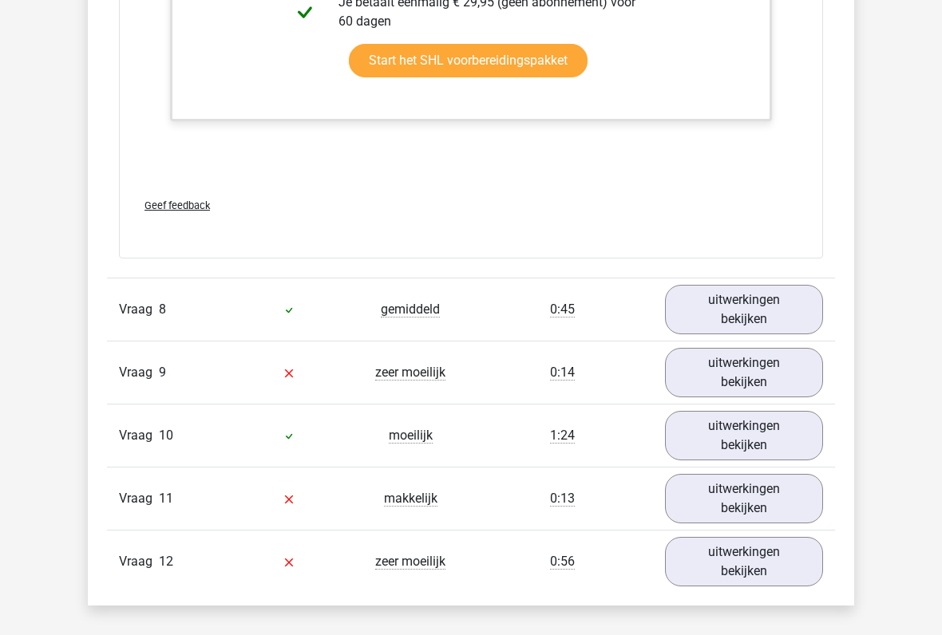
scroll to position [7883, 0]
click at [807, 281] on link "uitwerkingen bekijken" at bounding box center [744, 309] width 182 height 57
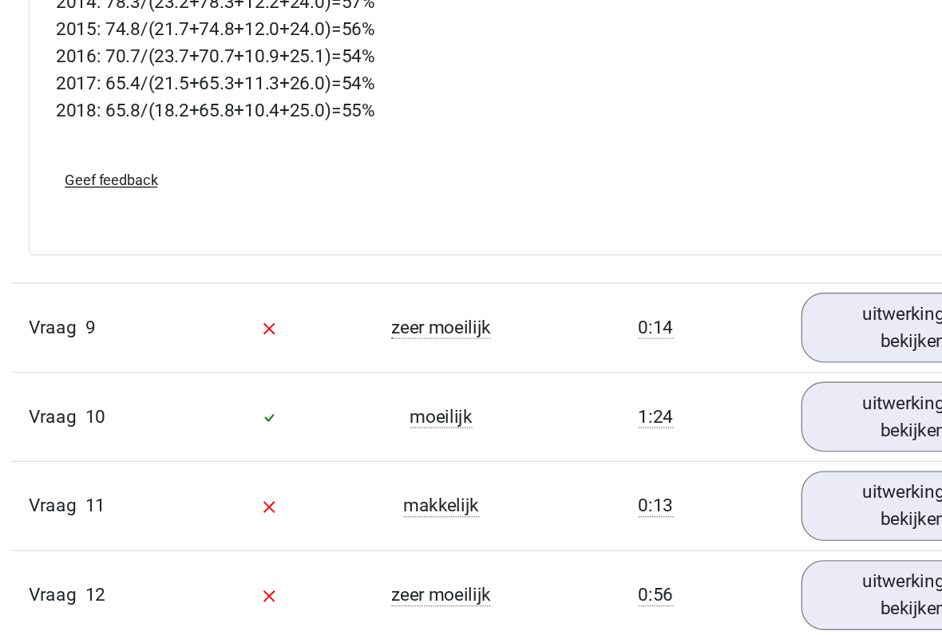
scroll to position [8555, 0]
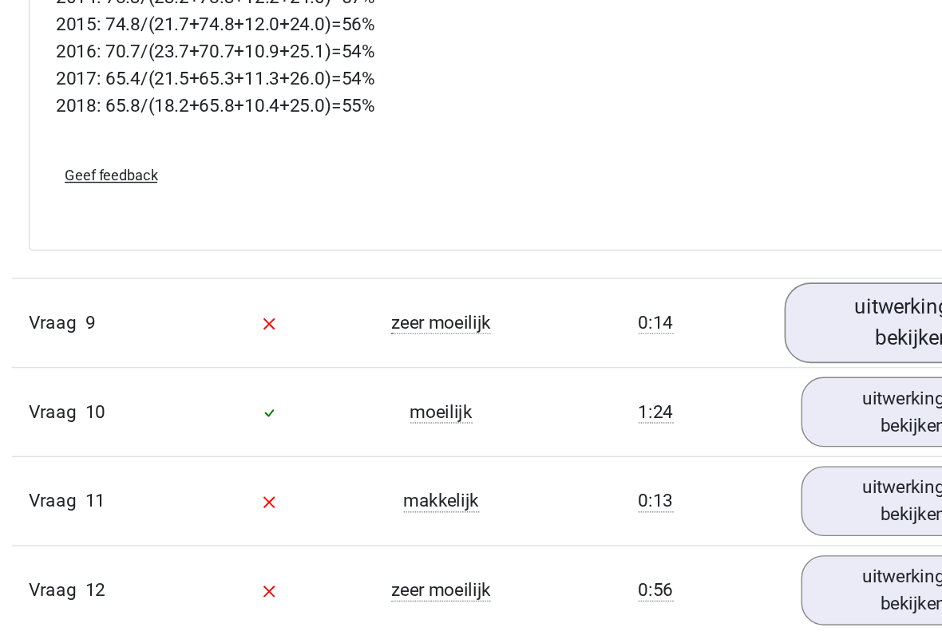
click at [653, 386] on link "uitwerkingen bekijken" at bounding box center [744, 414] width 182 height 57
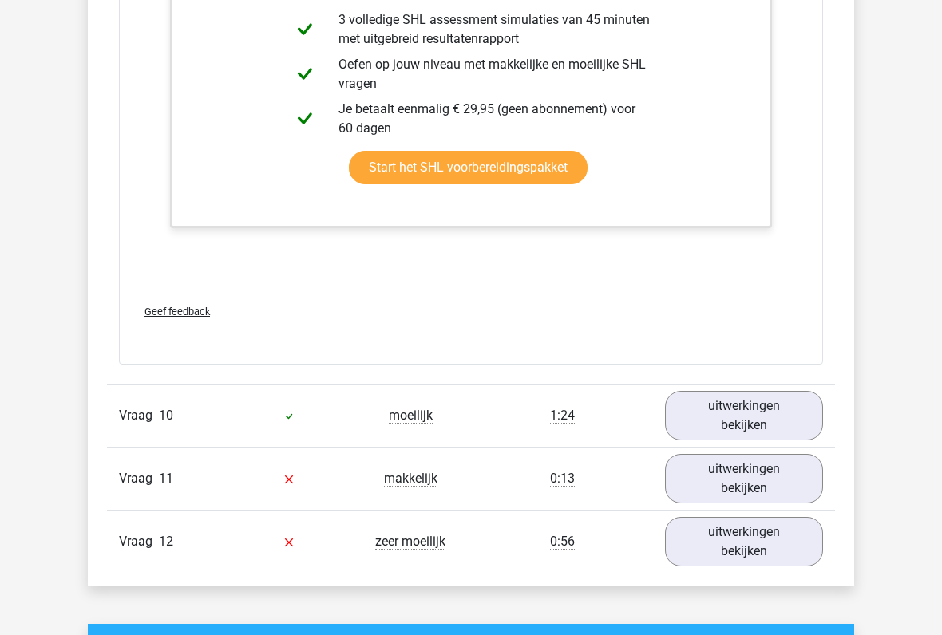
scroll to position [9655, 0]
click at [797, 388] on link "uitwerkingen bekijken" at bounding box center [744, 416] width 182 height 57
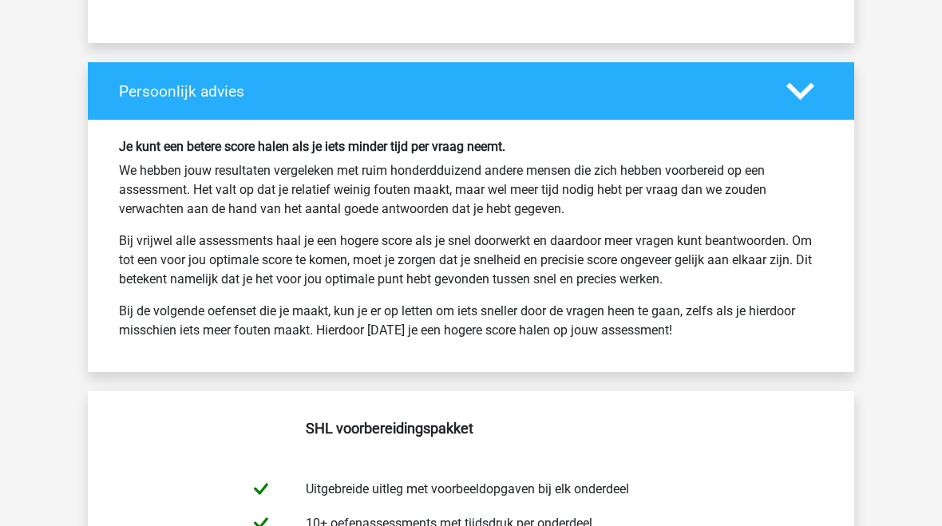
scroll to position [11794, 0]
